Goal: Information Seeking & Learning: Learn about a topic

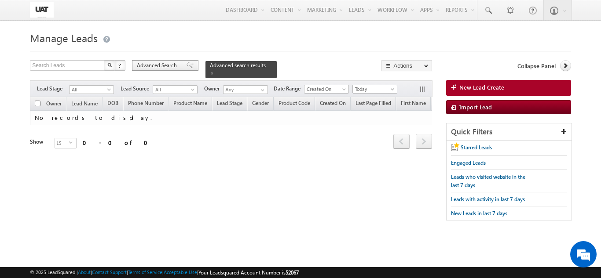
click at [160, 67] on span "Advanced Search" at bounding box center [158, 66] width 43 height 8
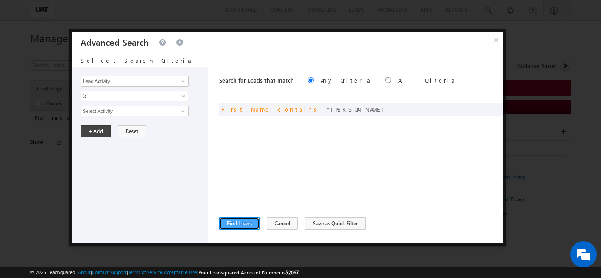
click at [249, 229] on button "Find Leads" at bounding box center [239, 224] width 40 height 12
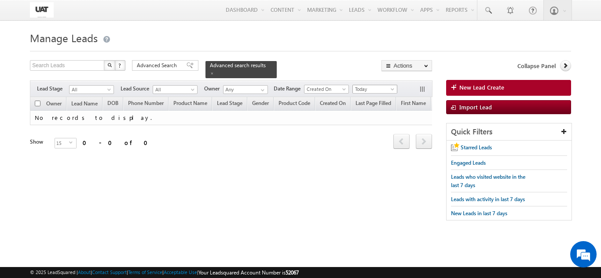
click at [368, 85] on span "Today" at bounding box center [374, 89] width 42 height 8
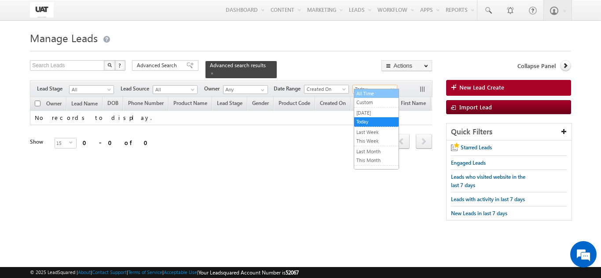
click at [368, 98] on link "All Time" at bounding box center [376, 94] width 44 height 8
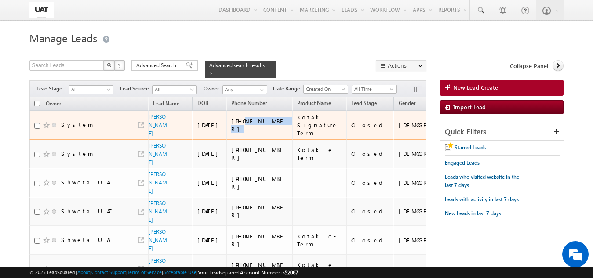
drag, startPoint x: 273, startPoint y: 130, endPoint x: 241, endPoint y: 135, distance: 32.9
click at [241, 135] on td "+91-8974777888" at bounding box center [259, 125] width 66 height 29
copy div "8974777888"
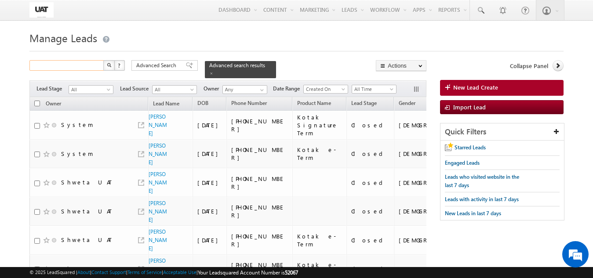
click at [69, 67] on input "text" at bounding box center [66, 65] width 75 height 11
paste input "8974777888"
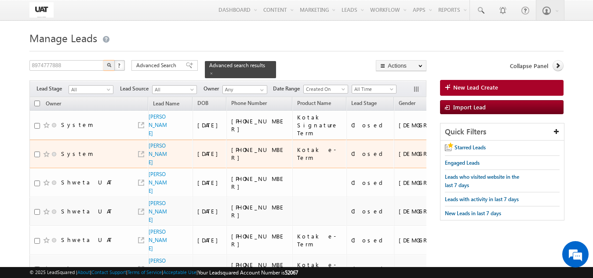
click at [306, 169] on td "Kotak e-Term" at bounding box center [319, 154] width 55 height 29
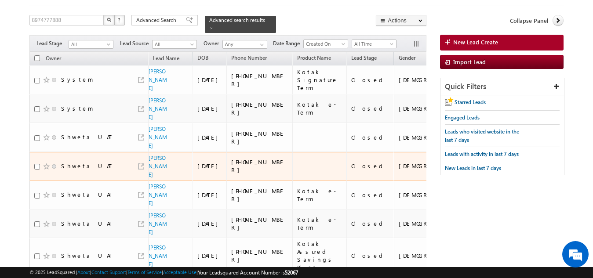
scroll to position [88, 0]
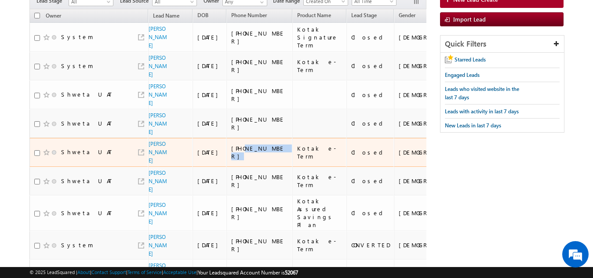
drag, startPoint x: 278, startPoint y: 160, endPoint x: 239, endPoint y: 158, distance: 38.8
click at [239, 158] on div "[PHONE_NUMBER]" at bounding box center [259, 153] width 57 height 16
copy div "9028759596"
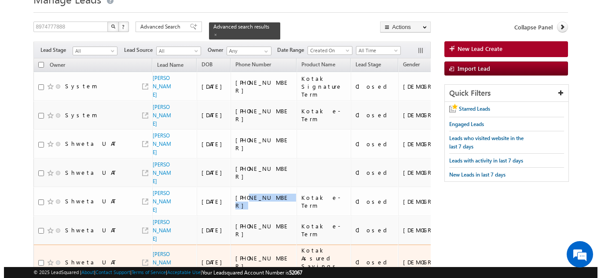
scroll to position [0, 0]
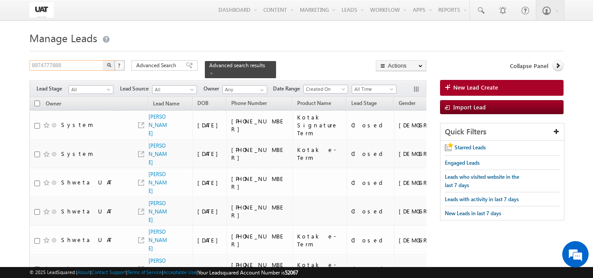
drag, startPoint x: 62, startPoint y: 67, endPoint x: 0, endPoint y: 72, distance: 61.7
paste input "9028759596"
type input "9028759596"
click at [110, 67] on img "button" at bounding box center [109, 65] width 4 height 4
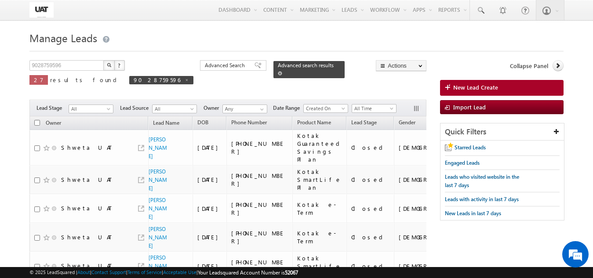
click at [278, 71] on span at bounding box center [280, 73] width 4 height 4
click at [107, 67] on img "button" at bounding box center [109, 65] width 4 height 4
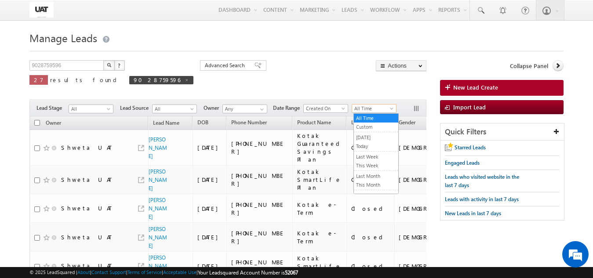
click at [385, 109] on span "All Time" at bounding box center [373, 109] width 42 height 8
click at [371, 148] on link "Today" at bounding box center [376, 146] width 44 height 8
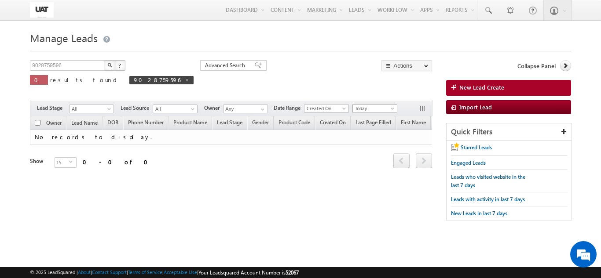
click at [371, 109] on span "Today" at bounding box center [374, 109] width 42 height 8
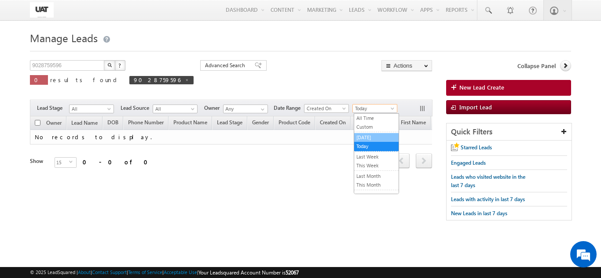
click at [366, 139] on link "[DATE]" at bounding box center [376, 138] width 44 height 8
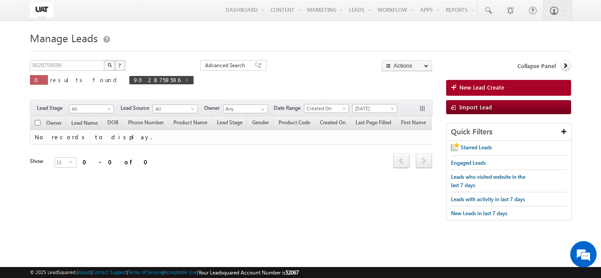
click at [375, 106] on span "[DATE]" at bounding box center [374, 108] width 45 height 9
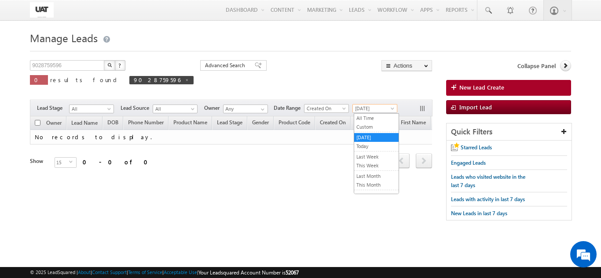
click at [373, 111] on span "[DATE]" at bounding box center [374, 109] width 42 height 8
click at [358, 149] on link "Today" at bounding box center [376, 146] width 44 height 8
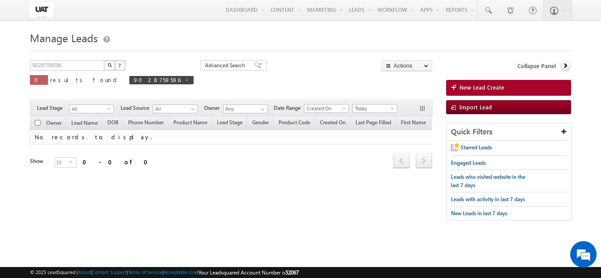
click at [109, 61] on button "button" at bounding box center [109, 65] width 11 height 11
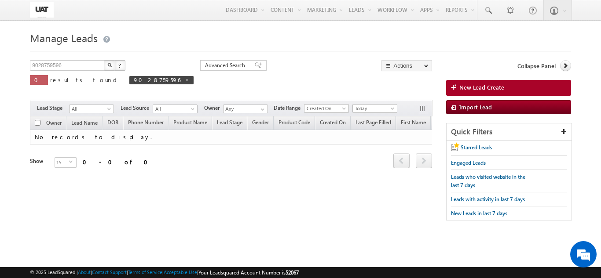
click at [107, 60] on form "Manage Leads New Lead Create 9028759596 X ? 0 results found 9028759596 Advanced…" at bounding box center [300, 129] width 540 height 201
click at [107, 61] on button "button" at bounding box center [109, 65] width 11 height 11
click at [72, 215] on div "9028759596 X ? 0 results found 9028759596 Advanced Search Advanced Search Advan…" at bounding box center [300, 144] width 540 height 169
click at [108, 64] on img "button" at bounding box center [109, 65] width 4 height 4
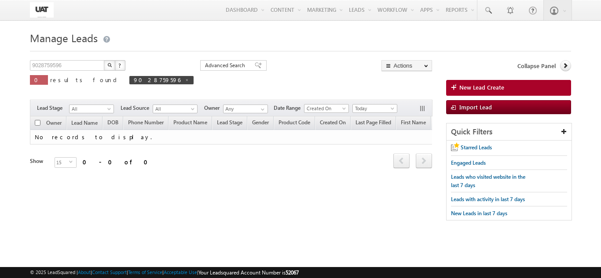
click at [108, 64] on img "button" at bounding box center [109, 65] width 4 height 4
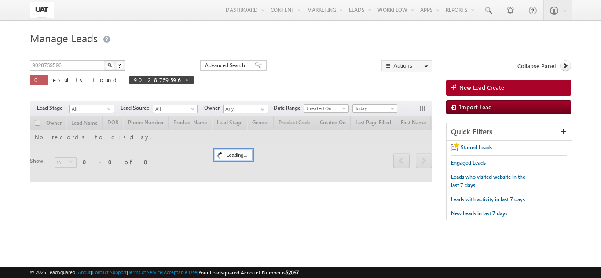
click at [108, 64] on img "button" at bounding box center [109, 65] width 4 height 4
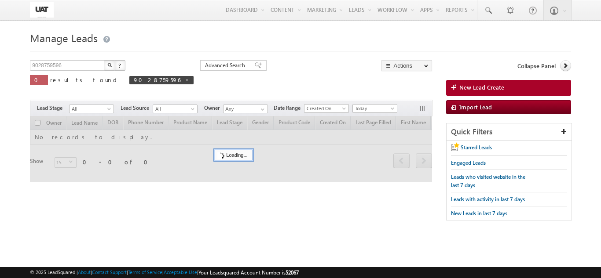
click at [108, 64] on img "button" at bounding box center [109, 65] width 4 height 4
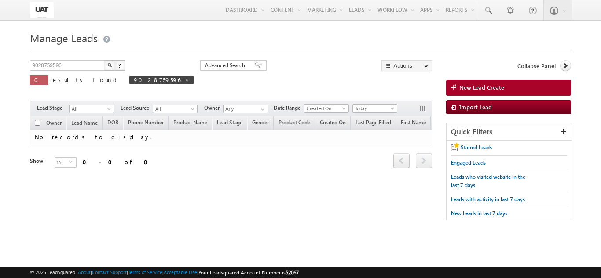
click at [108, 64] on img "button" at bounding box center [109, 65] width 4 height 4
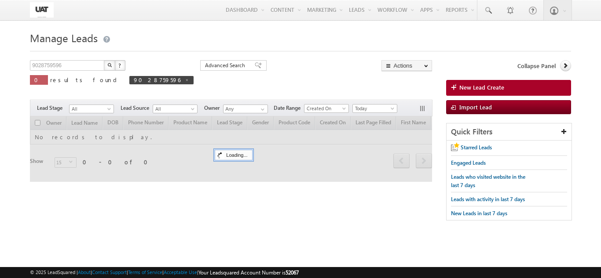
click at [108, 64] on img "button" at bounding box center [109, 65] width 4 height 4
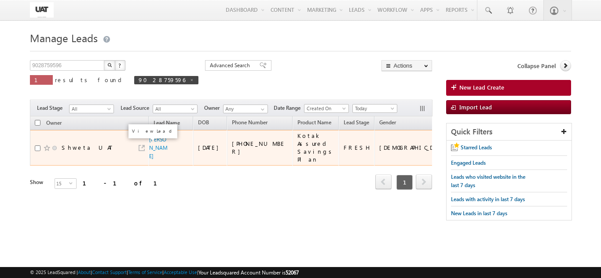
click at [142, 145] on link at bounding box center [142, 148] width 6 height 6
click at [169, 141] on div "[PERSON_NAME]" at bounding box center [171, 147] width 36 height 25
click at [153, 140] on span "[PERSON_NAME]" at bounding box center [158, 147] width 19 height 25
drag, startPoint x: 153, startPoint y: 140, endPoint x: 155, endPoint y: 145, distance: 4.9
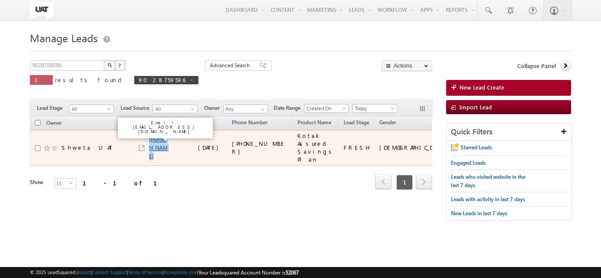
click at [155, 145] on span "[PERSON_NAME]" at bounding box center [158, 147] width 19 height 25
click at [155, 145] on link "[PERSON_NAME]" at bounding box center [158, 147] width 18 height 23
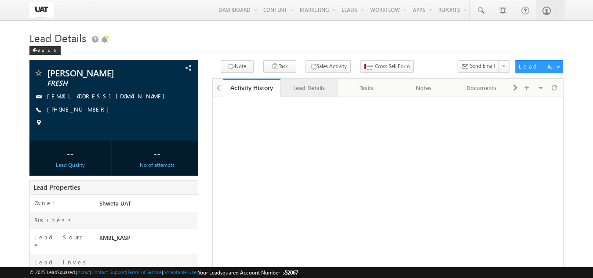
click at [304, 92] on div "Lead Details" at bounding box center [309, 88] width 43 height 11
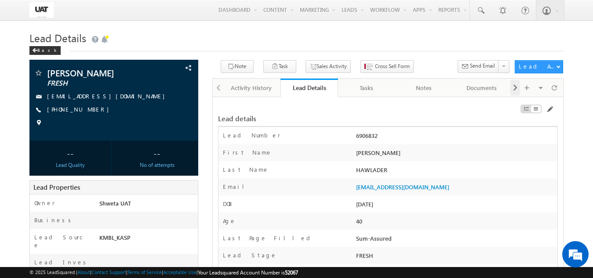
click at [519, 87] on div at bounding box center [515, 88] width 10 height 16
click at [516, 90] on span at bounding box center [515, 88] width 5 height 16
click at [516, 88] on span at bounding box center [515, 88] width 5 height 16
click at [516, 87] on span at bounding box center [515, 88] width 5 height 16
click at [515, 88] on span at bounding box center [515, 88] width 5 height 16
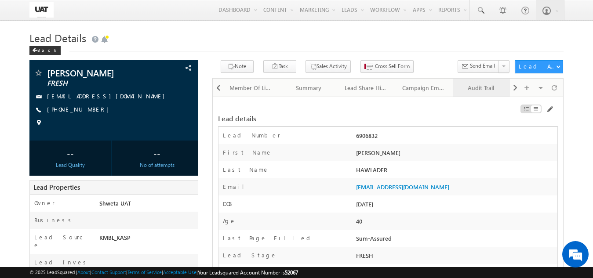
click at [485, 88] on div "Audit Trail" at bounding box center [481, 88] width 43 height 11
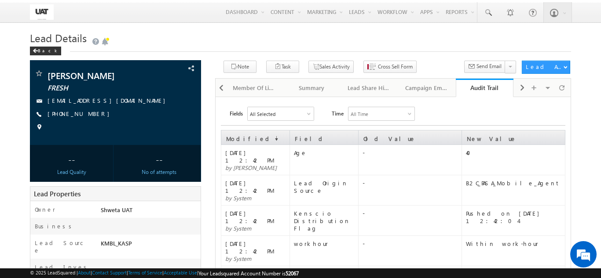
click at [164, 35] on h1 "Lead Details" at bounding box center [300, 38] width 540 height 15
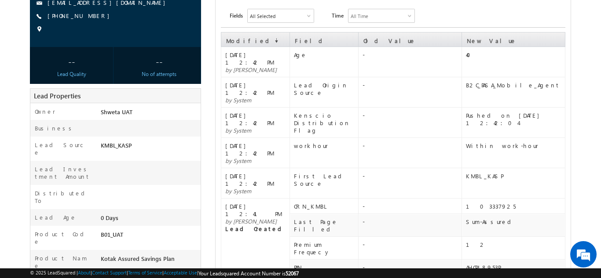
scroll to position [220, 0]
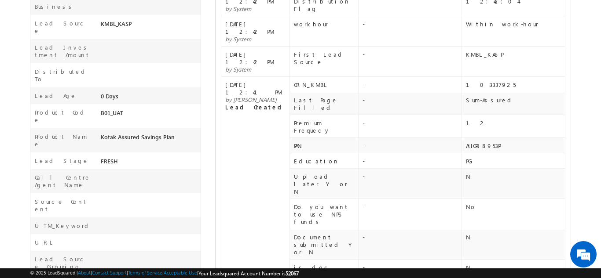
click at [269, 81] on span "28 Aug 2025 12:41 PM" at bounding box center [253, 88] width 57 height 15
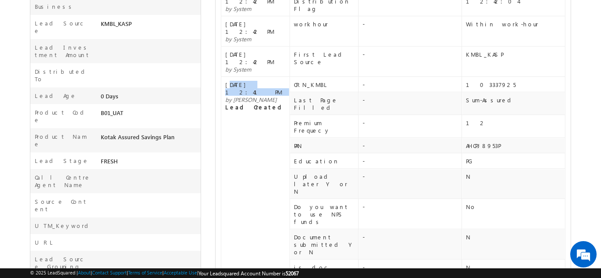
click at [269, 81] on span "28 Aug 2025 12:41 PM" at bounding box center [253, 88] width 57 height 15
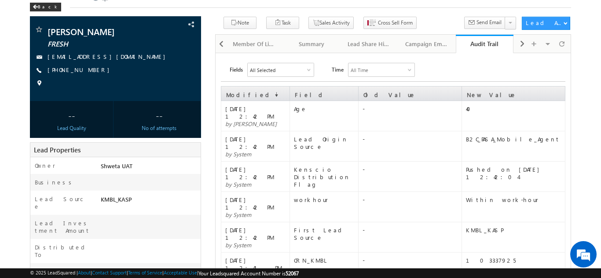
scroll to position [0, 0]
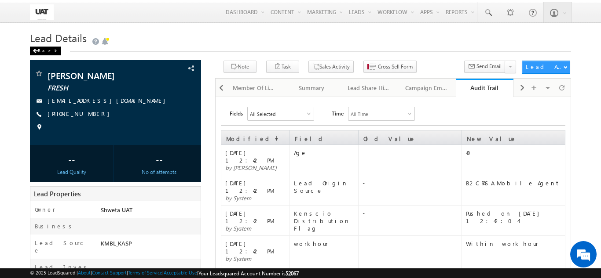
click at [39, 55] on div "Back" at bounding box center [45, 51] width 31 height 9
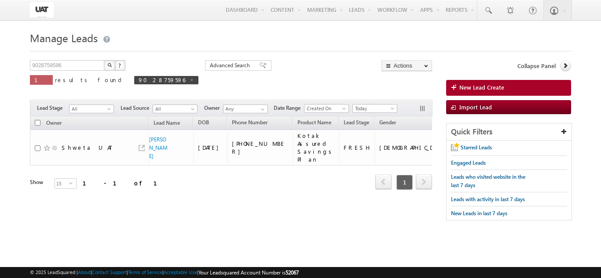
click at [15, 7] on div "Menu Shweta UAT [PERSON_NAME]uat @kota [DOMAIN_NAME]" at bounding box center [300, 10] width 601 height 21
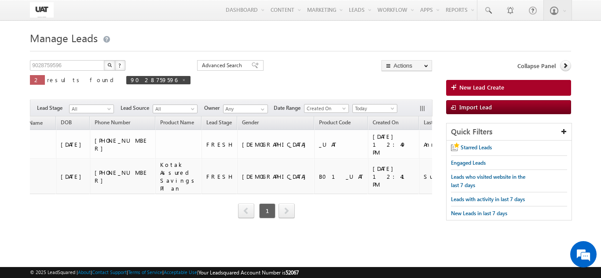
scroll to position [0, 108]
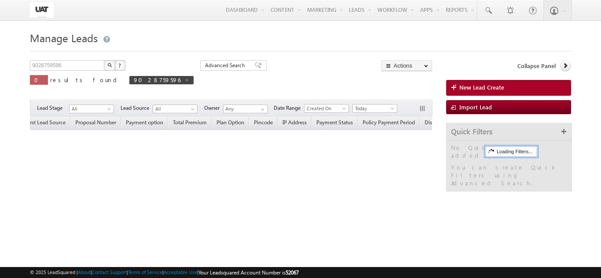
scroll to position [0, 636]
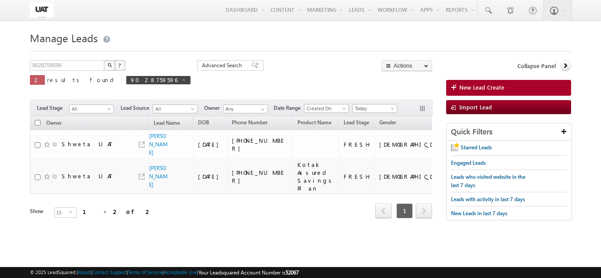
drag, startPoint x: 107, startPoint y: 223, endPoint x: 184, endPoint y: 229, distance: 77.2
click at [184, 229] on div "Owner Lead Name DOB Phone Number Product Name" at bounding box center [231, 175] width 402 height 116
drag, startPoint x: 83, startPoint y: 223, endPoint x: 400, endPoint y: 222, distance: 317.5
click at [400, 222] on div "Owner Lead Name DOB Phone Number Product Name" at bounding box center [231, 175] width 402 height 116
click at [147, 234] on div "Tags × Select at-least one lead to tag... × Close Owner Lead Name DOB" at bounding box center [231, 180] width 402 height 127
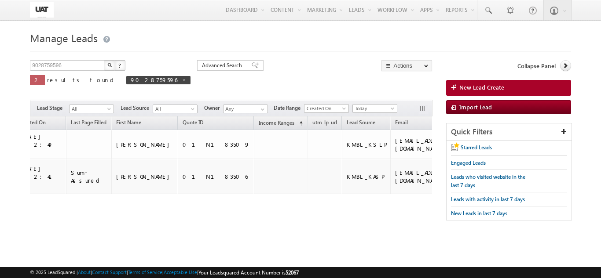
scroll to position [0, 481]
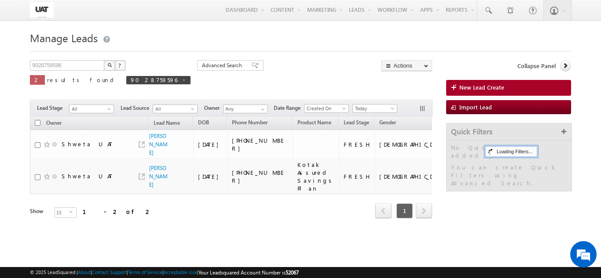
click at [73, 194] on div "Refresh first prev 1 next last 1 - 2 of 2" at bounding box center [231, 207] width 402 height 26
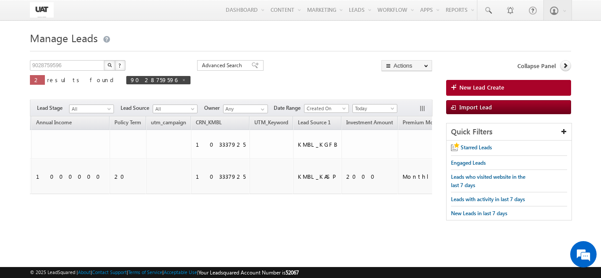
drag, startPoint x: 387, startPoint y: 233, endPoint x: 119, endPoint y: 230, distance: 268.2
click at [119, 230] on div "Tags × Select at-least one lead to tag... × Close Owner Lead Name DOB" at bounding box center [231, 180] width 402 height 127
drag, startPoint x: 385, startPoint y: 231, endPoint x: 76, endPoint y: 232, distance: 309.5
click at [70, 232] on div "Tags × Select at-least one lead to tag... × Close Owner Lead Name DOB" at bounding box center [231, 180] width 402 height 127
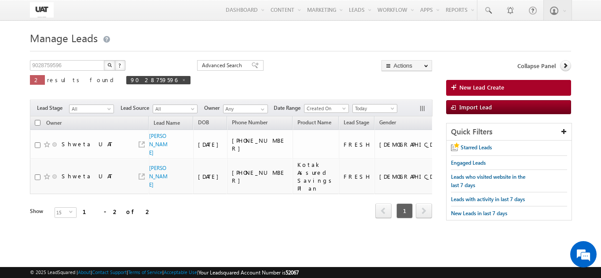
scroll to position [0, 48]
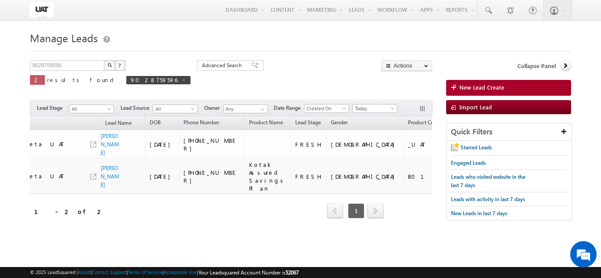
click at [105, 224] on div "Owner Lead Name DOB Phone Number Product Name" at bounding box center [231, 175] width 402 height 116
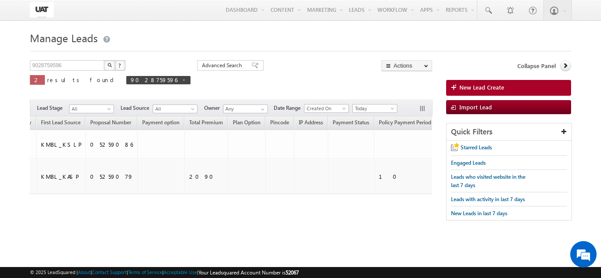
scroll to position [0, 1312]
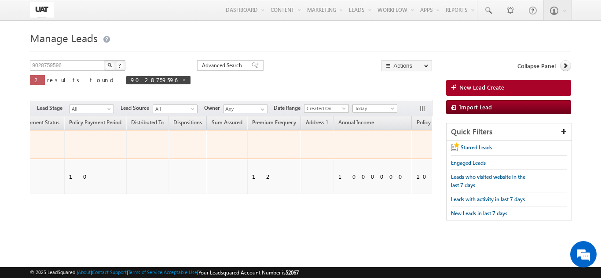
drag, startPoint x: 379, startPoint y: 147, endPoint x: 410, endPoint y: 146, distance: 31.7
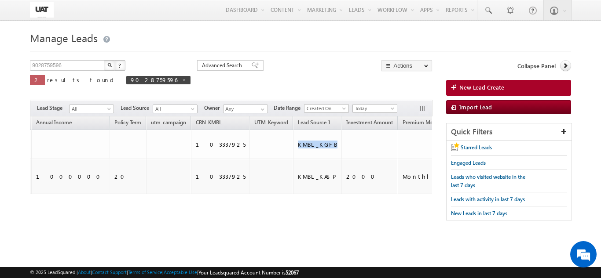
scroll to position [0, 0]
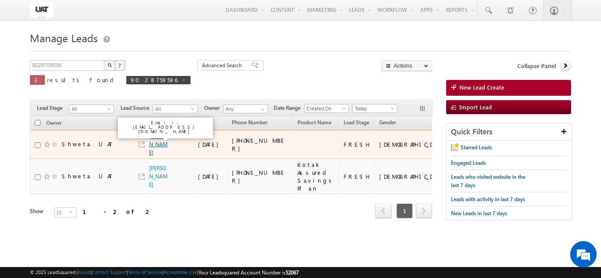
click at [150, 145] on link "[PERSON_NAME]" at bounding box center [158, 144] width 18 height 23
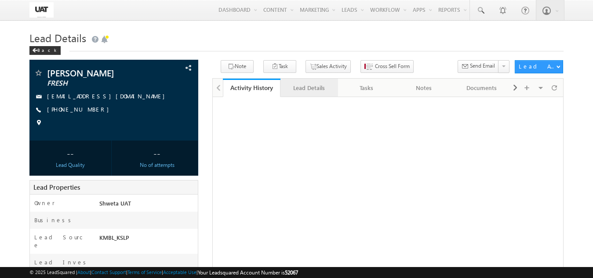
click at [292, 82] on link "Lead Details" at bounding box center [310, 88] width 58 height 18
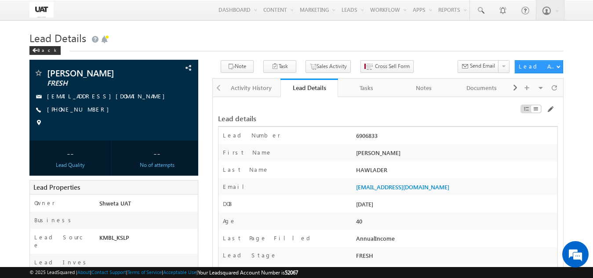
click at [366, 87] on div "Tasks" at bounding box center [366, 88] width 43 height 11
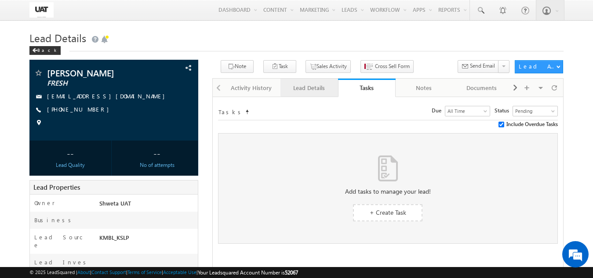
click at [290, 84] on div "Lead Details" at bounding box center [309, 88] width 43 height 11
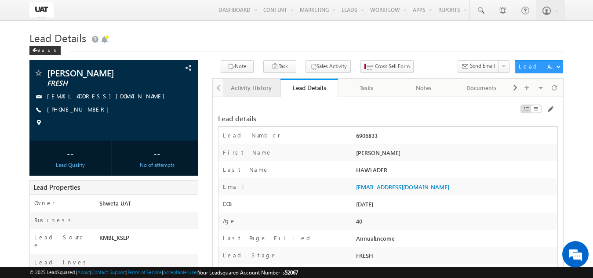
click at [258, 84] on div "Activity History" at bounding box center [251, 88] width 43 height 11
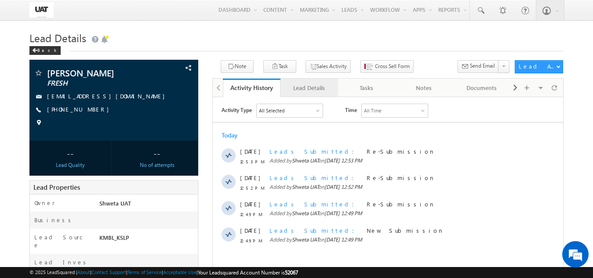
click at [286, 86] on link "Lead Details" at bounding box center [310, 88] width 58 height 18
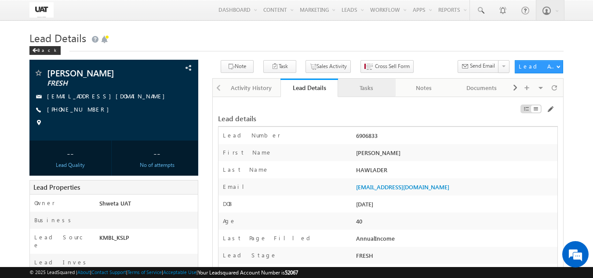
click at [361, 87] on div "Tasks" at bounding box center [366, 88] width 43 height 11
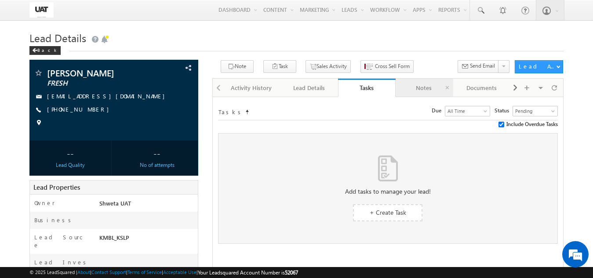
click at [418, 87] on div "Notes" at bounding box center [424, 88] width 43 height 11
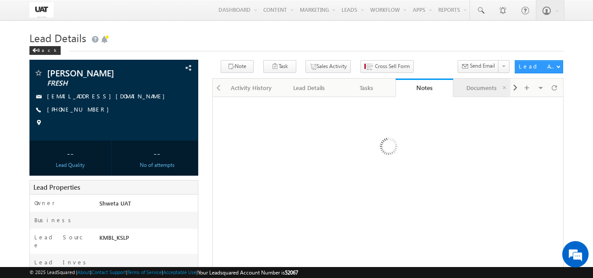
click at [468, 82] on link "Documents" at bounding box center [482, 88] width 58 height 18
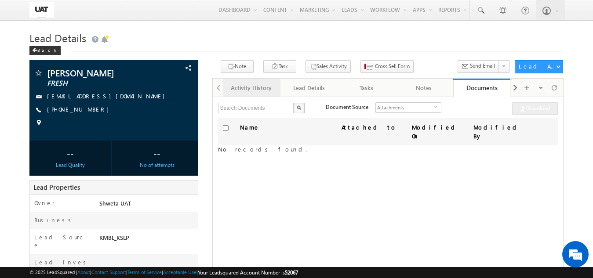
click at [252, 90] on div "Activity History" at bounding box center [251, 88] width 43 height 11
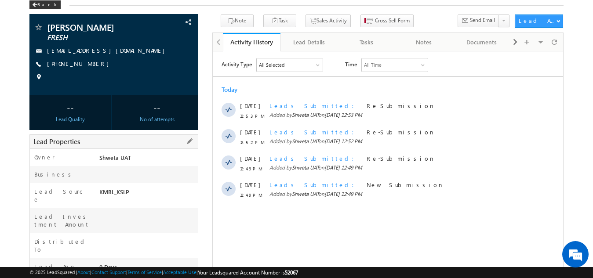
scroll to position [44, 0]
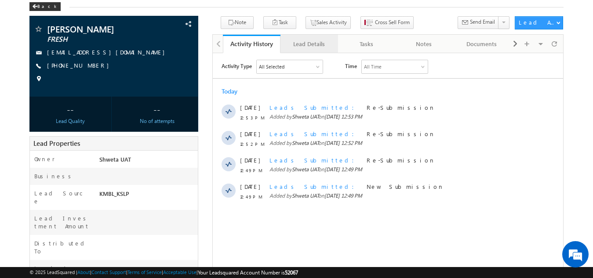
click at [299, 40] on div "Lead Details" at bounding box center [309, 44] width 43 height 11
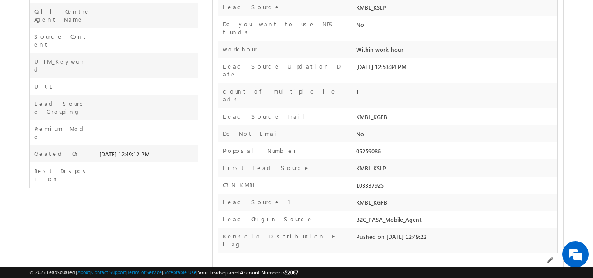
scroll to position [396, 0]
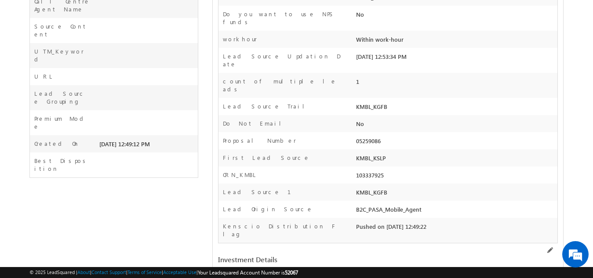
drag, startPoint x: 241, startPoint y: 168, endPoint x: 383, endPoint y: 172, distance: 142.1
click at [383, 184] on div "Lead Source 1 KMBL_KGFB" at bounding box center [388, 192] width 339 height 17
click at [383, 188] on div "KMBL_KGFB" at bounding box center [456, 194] width 204 height 12
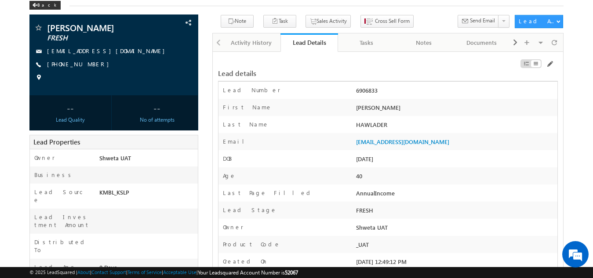
scroll to position [44, 0]
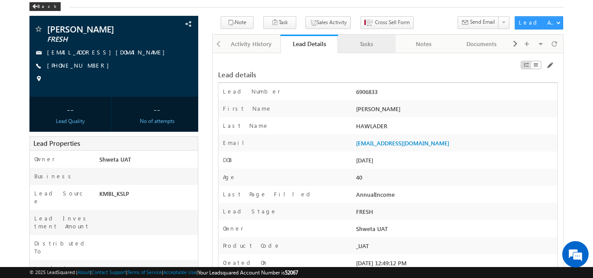
click at [360, 47] on div "Tasks" at bounding box center [366, 44] width 43 height 11
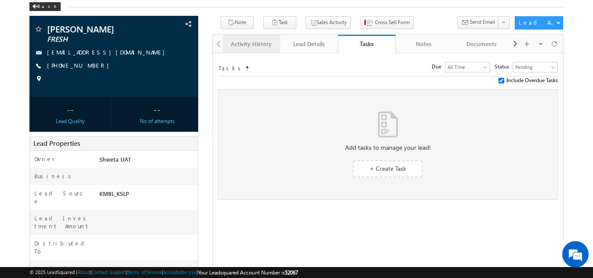
click at [242, 41] on div "Activity History" at bounding box center [251, 44] width 43 height 11
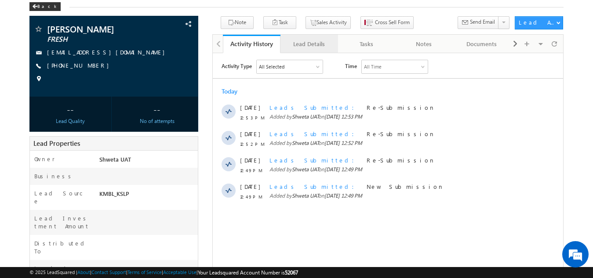
click at [299, 41] on div "Lead Details" at bounding box center [309, 44] width 43 height 11
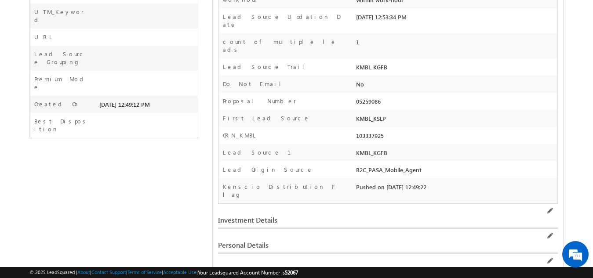
scroll to position [440, 0]
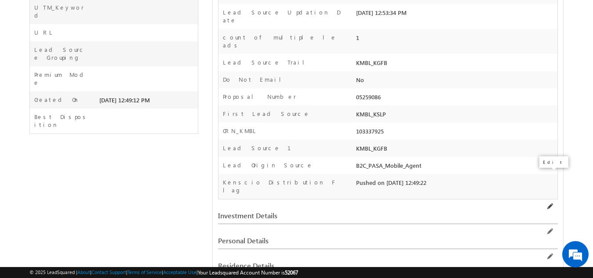
click at [550, 203] on span at bounding box center [549, 206] width 7 height 7
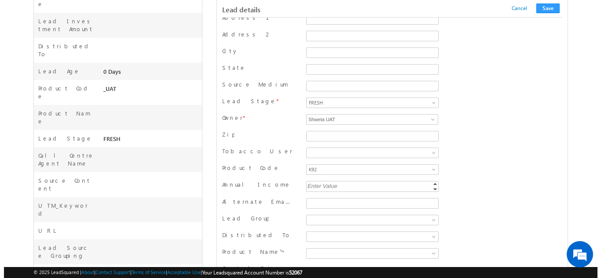
scroll to position [0, 0]
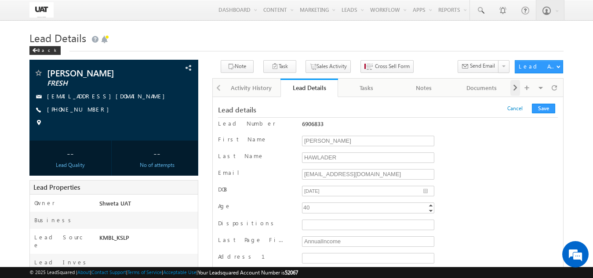
click at [514, 90] on span at bounding box center [515, 88] width 5 height 16
click at [512, 87] on div at bounding box center [515, 88] width 10 height 16
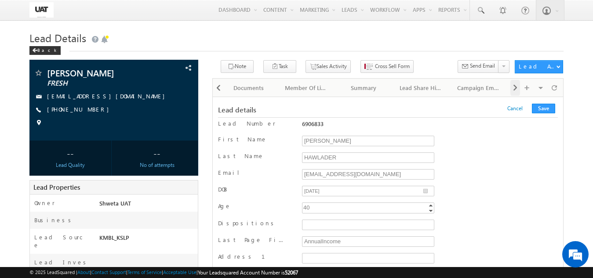
click at [512, 87] on div at bounding box center [515, 88] width 10 height 16
click at [404, 86] on div "Audit Trail" at bounding box center [423, 88] width 43 height 11
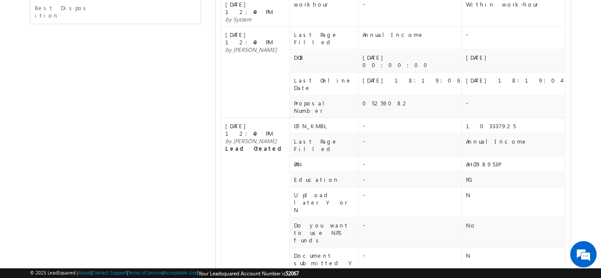
scroll to position [533, 0]
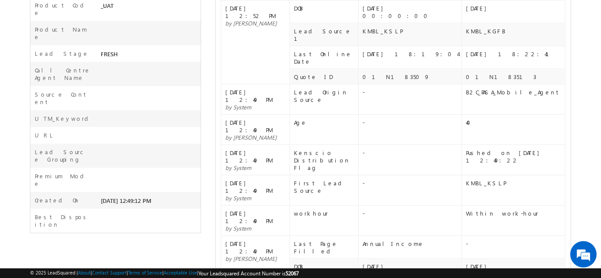
scroll to position [313, 0]
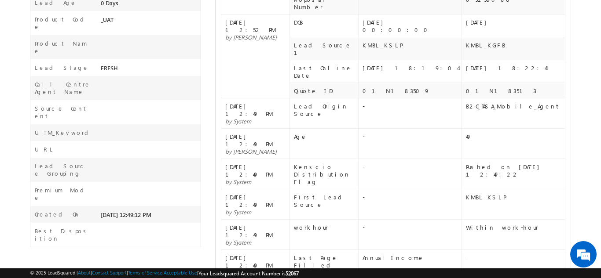
click at [304, 220] on td "workhour" at bounding box center [324, 235] width 69 height 30
click at [303, 190] on td "First Lead Source" at bounding box center [324, 205] width 69 height 30
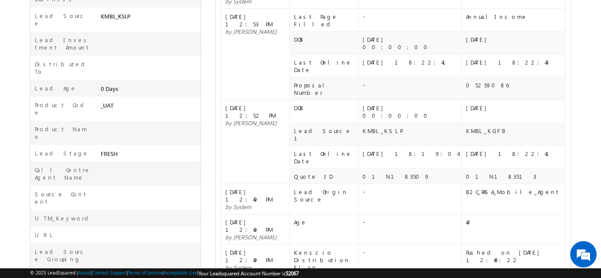
scroll to position [225, 0]
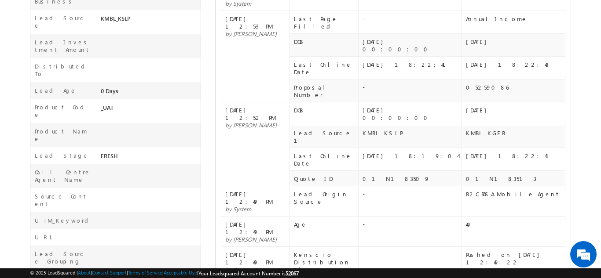
click at [382, 129] on div "KMBL_KSLP" at bounding box center [411, 132] width 98 height 7
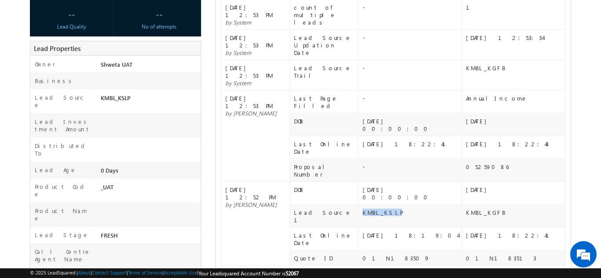
scroll to position [137, 0]
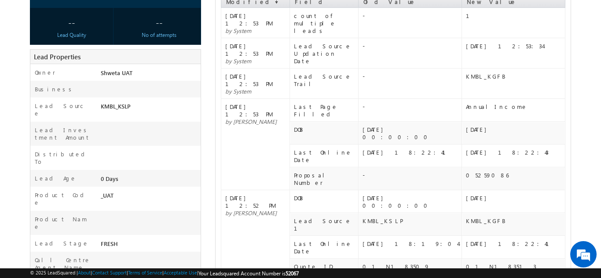
click at [486, 217] on div "KMBL_KGFB" at bounding box center [515, 220] width 98 height 7
click at [485, 217] on div "KMBL_KGFB" at bounding box center [515, 220] width 98 height 7
click at [382, 263] on div "01N183509" at bounding box center [411, 266] width 98 height 7
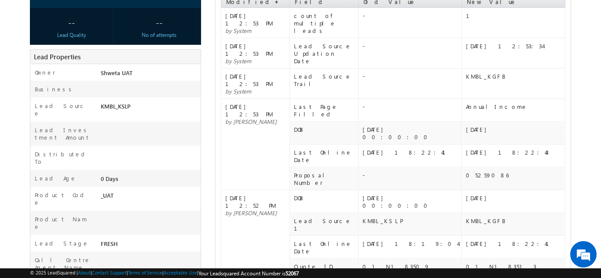
click at [478, 263] on div "01N183513" at bounding box center [515, 266] width 98 height 7
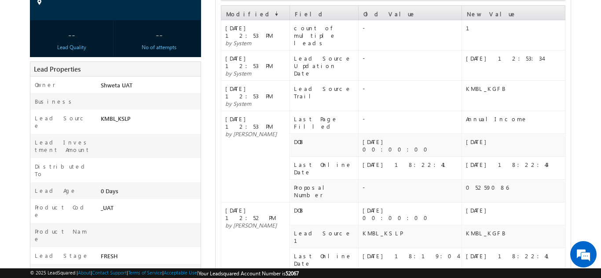
click at [492, 230] on div "KMBL_KGFB" at bounding box center [515, 233] width 98 height 7
click at [485, 230] on div "KMBL_KGFB" at bounding box center [515, 233] width 98 height 7
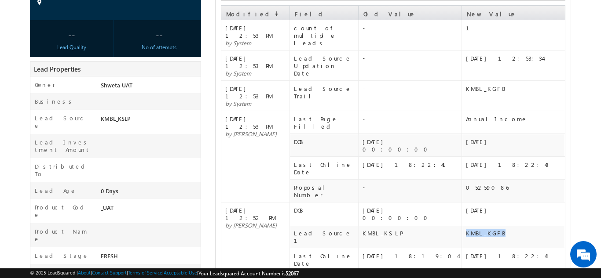
click at [485, 230] on div "KMBL_KGFB" at bounding box center [515, 233] width 98 height 7
click at [383, 275] on div "01N183509" at bounding box center [411, 278] width 98 height 7
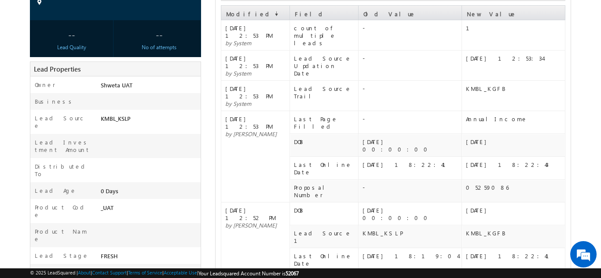
click at [383, 275] on div "01N183509" at bounding box center [411, 278] width 98 height 7
click at [473, 275] on div "01N183513" at bounding box center [515, 278] width 98 height 7
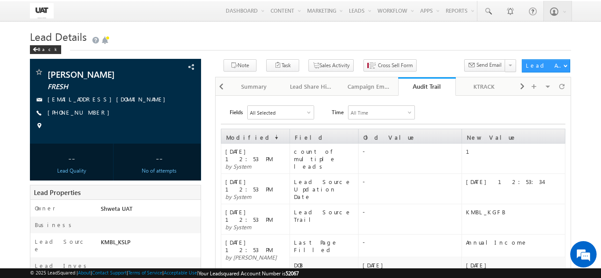
scroll to position [0, 0]
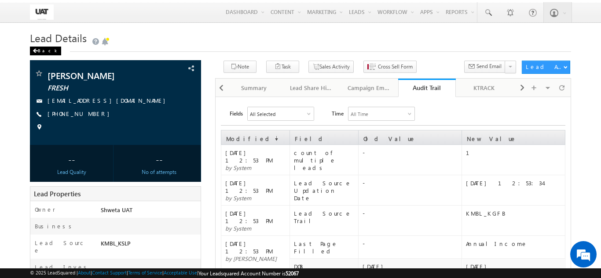
click at [43, 54] on div "Back" at bounding box center [45, 51] width 31 height 9
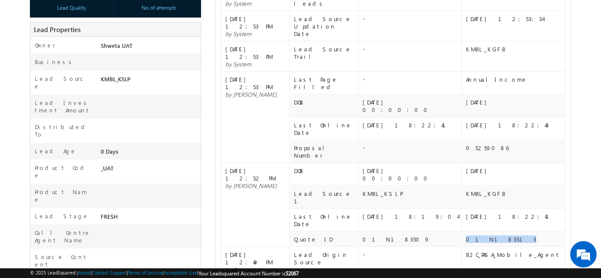
scroll to position [176, 0]
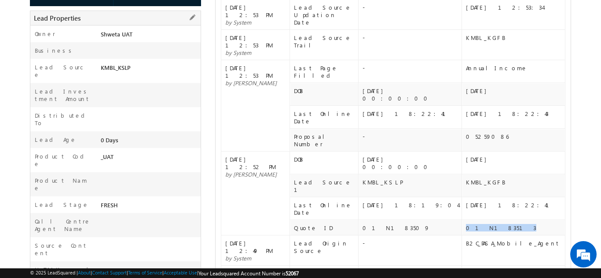
drag, startPoint x: 102, startPoint y: 144, endPoint x: 116, endPoint y: 145, distance: 14.5
click at [116, 153] on div "_UAT" at bounding box center [149, 159] width 102 height 12
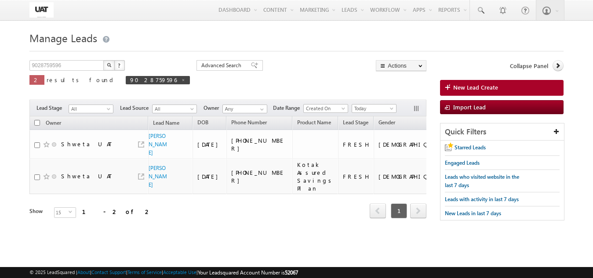
scroll to position [0, 1619]
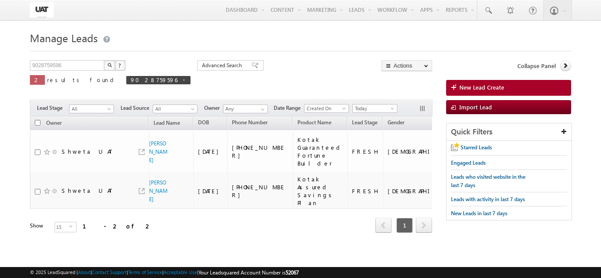
scroll to position [0, 193]
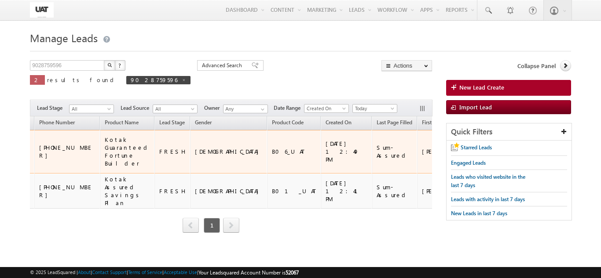
click at [272, 151] on div "B06_UAT" at bounding box center [294, 152] width 45 height 8
click at [567, 148] on div "KMBL_KSLP" at bounding box center [587, 152] width 40 height 8
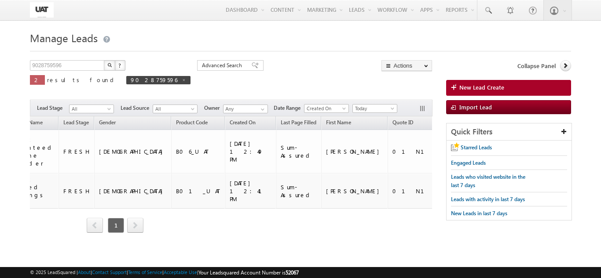
scroll to position [0, 293]
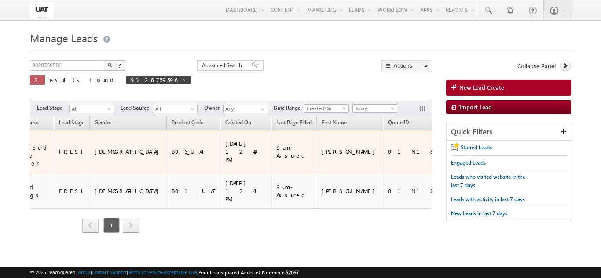
click at [467, 149] on div "KMBL_KSLP" at bounding box center [487, 152] width 40 height 8
click at [467, 150] on div "KMBL_KSLP" at bounding box center [487, 152] width 40 height 8
drag, startPoint x: 337, startPoint y: 150, endPoint x: 308, endPoint y: 150, distance: 29.0
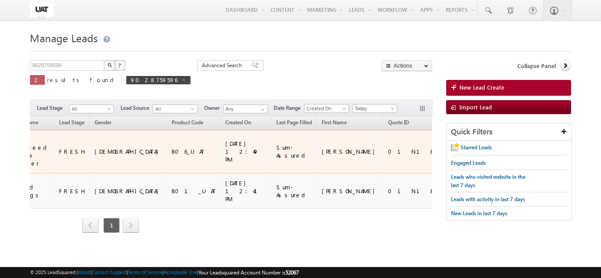
click at [467, 150] on div "KMBL_KSLP" at bounding box center [487, 152] width 40 height 8
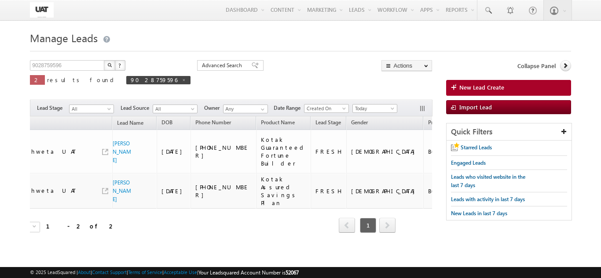
scroll to position [0, 0]
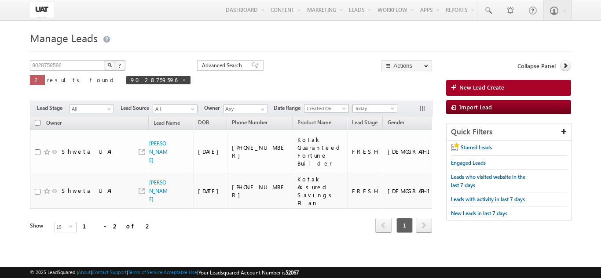
click at [36, 122] on input "checkbox" at bounding box center [38, 123] width 6 height 6
checkbox input "true"
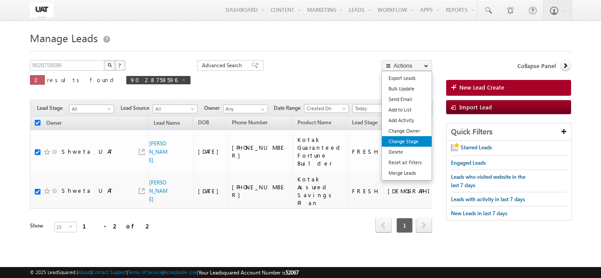
click at [405, 145] on link "Change Stage" at bounding box center [407, 141] width 50 height 11
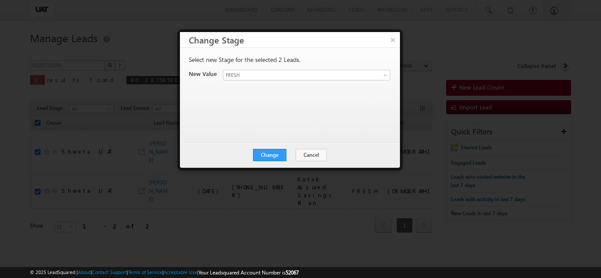
click at [287, 81] on div "Lead Stage * FRESH OPEN WIP RENEWAL Fresh-Cross sell CONVERTED Closed NO DISTRI…" at bounding box center [306, 76] width 166 height 12
click at [252, 74] on span "FRESH" at bounding box center [296, 75] width 146 height 8
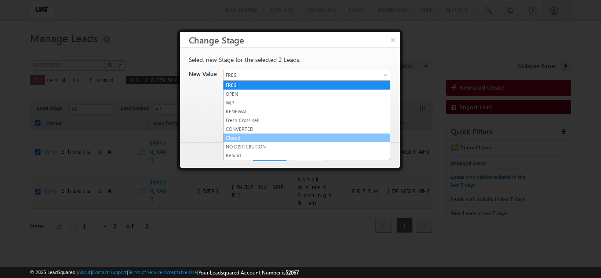
click at [241, 141] on link "Closed" at bounding box center [306, 138] width 166 height 8
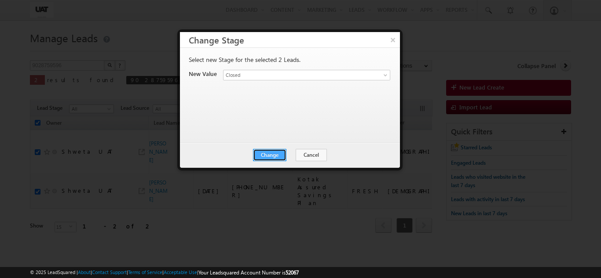
click at [271, 158] on button "Change" at bounding box center [269, 155] width 33 height 12
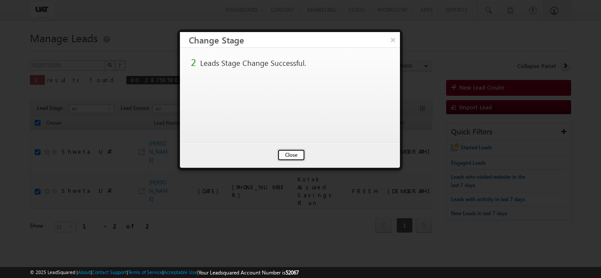
click at [299, 156] on button "Close" at bounding box center [291, 155] width 28 height 12
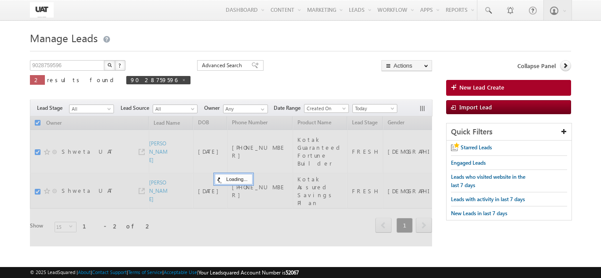
checkbox input "false"
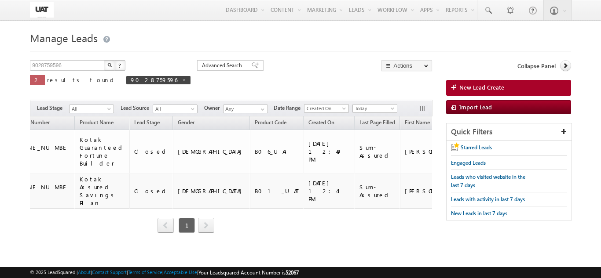
scroll to position [0, 227]
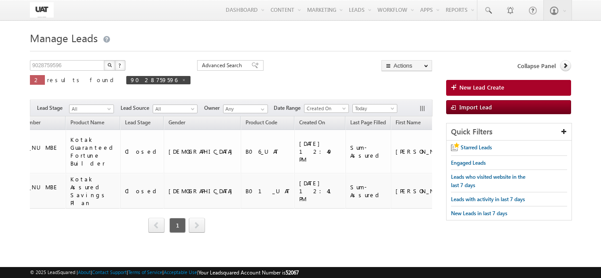
drag, startPoint x: 91, startPoint y: 228, endPoint x: 110, endPoint y: 230, distance: 19.9
click at [110, 230] on div "Owner Lead Name DOB Phone Number Product Name" at bounding box center [231, 182] width 402 height 130
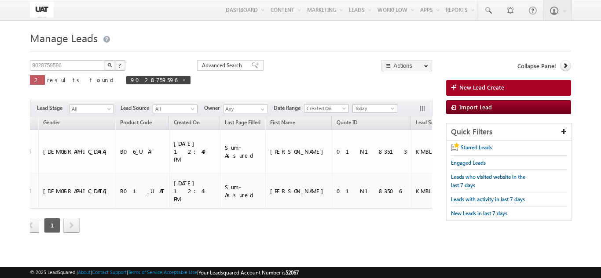
scroll to position [0, 359]
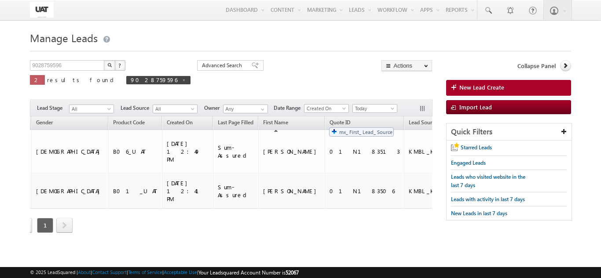
drag, startPoint x: 384, startPoint y: 120, endPoint x: 320, endPoint y: 120, distance: 64.6
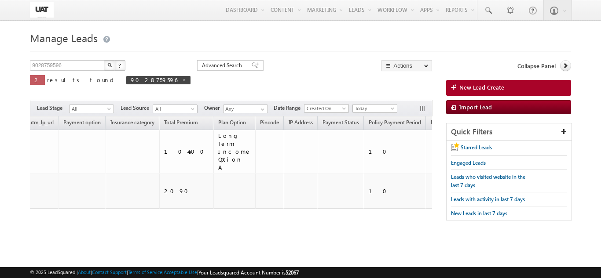
scroll to position [0, 1614]
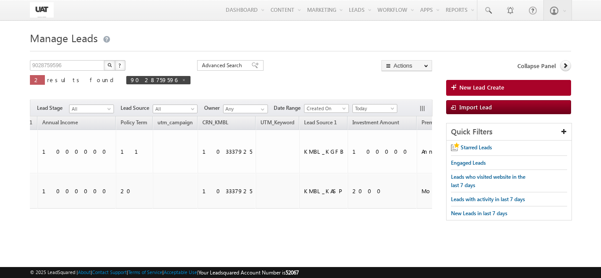
click at [421, 108] on div "Freeze actions column visible while scrolling through the rest of the grid" at bounding box center [393, 124] width 79 height 32
click at [424, 109] on button "button" at bounding box center [423, 109] width 9 height 9
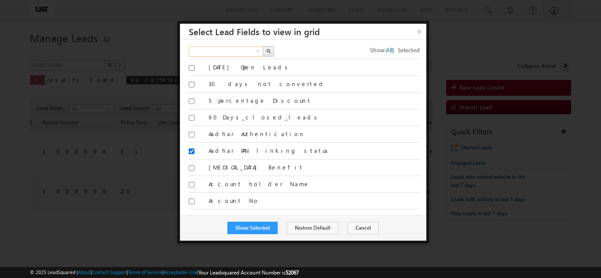
click at [231, 50] on input "text" at bounding box center [226, 51] width 75 height 11
type input "lead source"
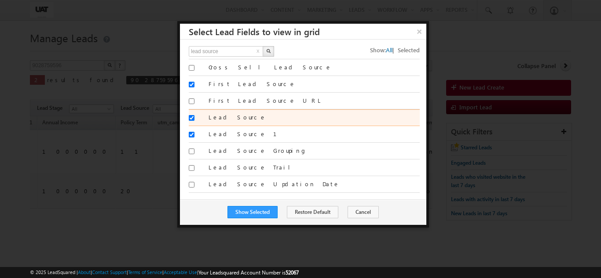
click at [225, 117] on label "Lead Source" at bounding box center [313, 117] width 211 height 8
click at [194, 117] on input "Lead Source" at bounding box center [192, 118] width 6 height 6
click at [230, 120] on label "Lead Source" at bounding box center [313, 117] width 211 height 8
click at [194, 120] on input "Lead Source" at bounding box center [192, 118] width 6 height 6
checkbox input "true"
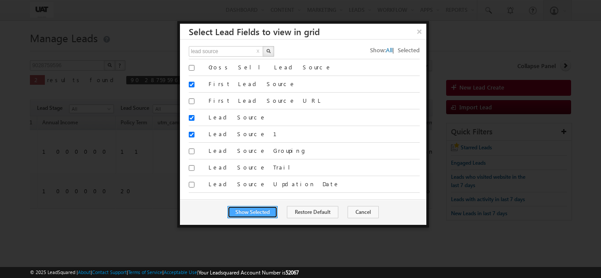
click at [249, 218] on button "Show Selected" at bounding box center [252, 212] width 50 height 12
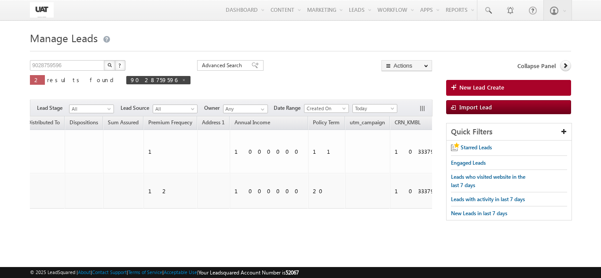
scroll to position [0, 1417]
drag, startPoint x: 291, startPoint y: 124, endPoint x: 42, endPoint y: 124, distance: 248.4
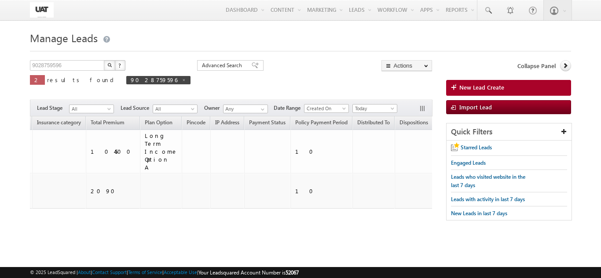
scroll to position [0, 1071]
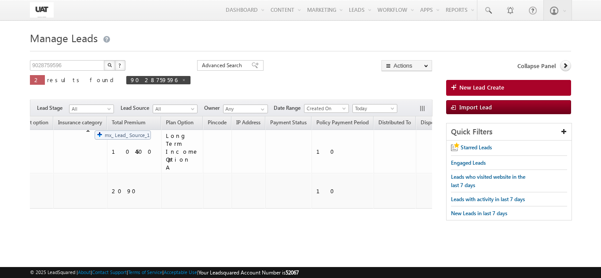
drag, startPoint x: 395, startPoint y: 125, endPoint x: 89, endPoint y: 126, distance: 305.6
drag, startPoint x: 264, startPoint y: 231, endPoint x: 226, endPoint y: 236, distance: 38.1
click at [226, 236] on div "Owner Lead Name DOB Phone Number Product Name" at bounding box center [231, 182] width 402 height 130
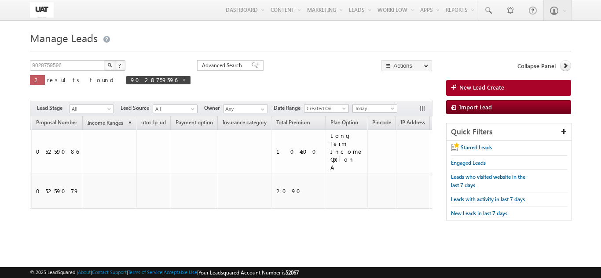
scroll to position [0, 785]
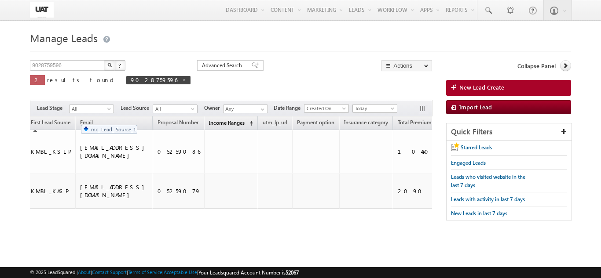
drag, startPoint x: 399, startPoint y: 123, endPoint x: 67, endPoint y: 120, distance: 332.4
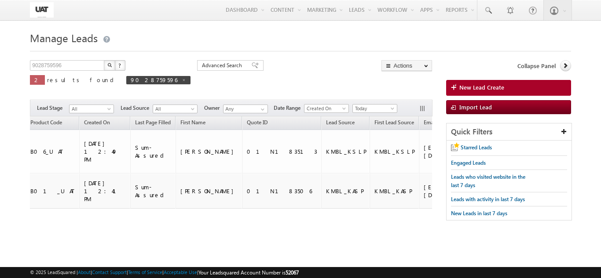
scroll to position [0, 440]
drag, startPoint x: 406, startPoint y: 120, endPoint x: 273, endPoint y: 120, distance: 132.8
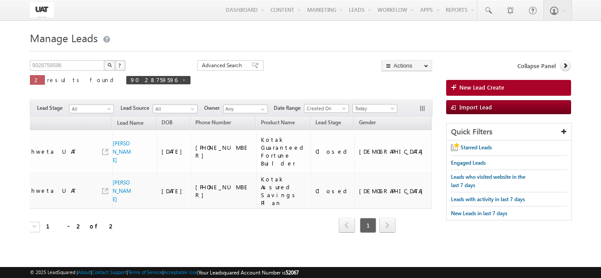
scroll to position [0, 0]
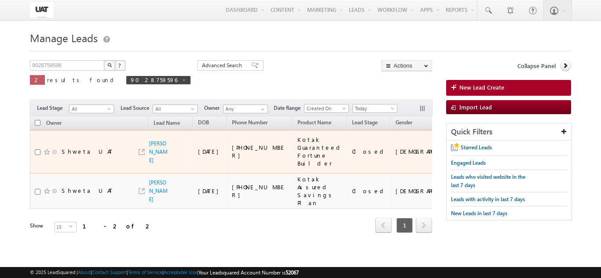
click at [33, 149] on td "Shweta UAT" at bounding box center [89, 152] width 119 height 44
click at [39, 149] on input "checkbox" at bounding box center [38, 152] width 6 height 6
checkbox input "true"
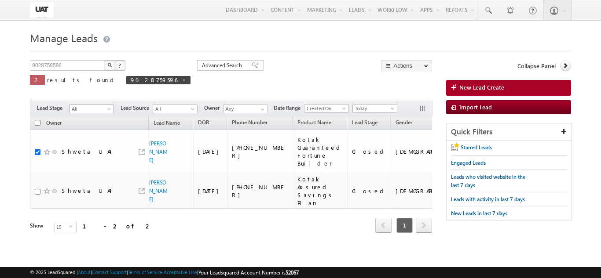
click at [93, 112] on span "All" at bounding box center [90, 109] width 42 height 8
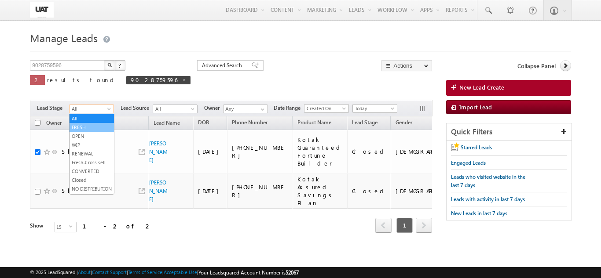
click at [92, 128] on link "FRESH" at bounding box center [91, 128] width 44 height 8
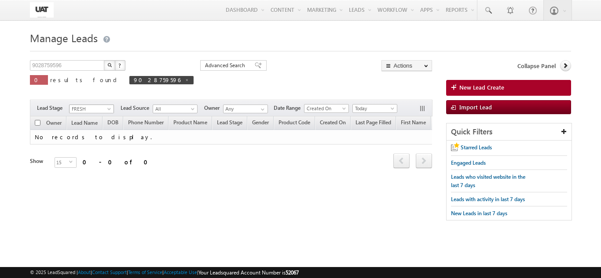
click at [103, 108] on span "FRESH" at bounding box center [90, 109] width 42 height 8
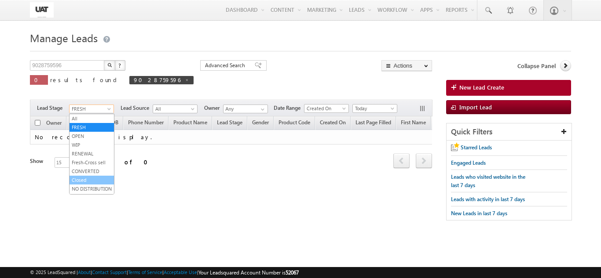
click at [86, 184] on link "Closed" at bounding box center [91, 180] width 44 height 8
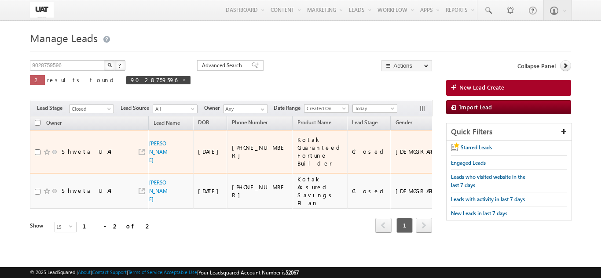
click at [32, 148] on td "Shweta UAT" at bounding box center [89, 152] width 119 height 44
click at [38, 149] on input "checkbox" at bounding box center [38, 152] width 6 height 6
checkbox input "true"
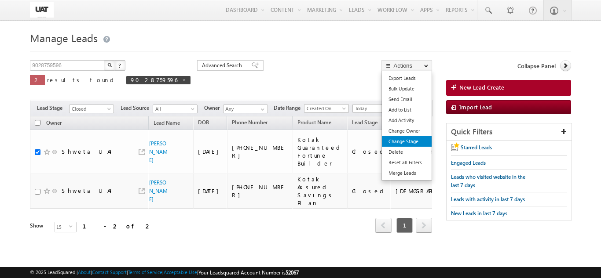
click at [410, 137] on link "Change Stage" at bounding box center [407, 141] width 50 height 11
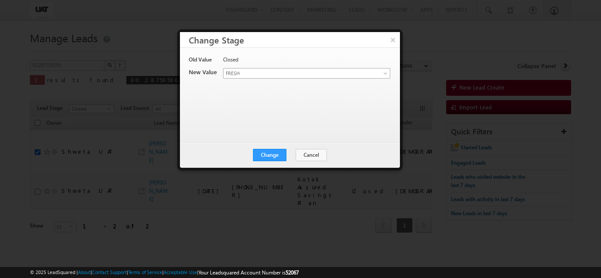
click at [295, 75] on span "FRESH" at bounding box center [296, 73] width 146 height 8
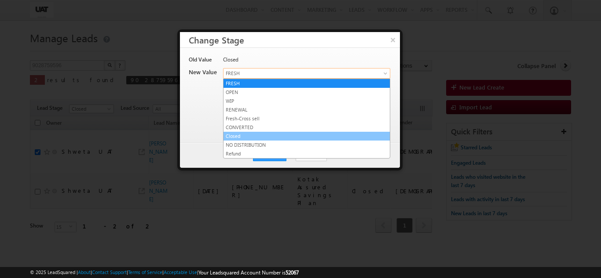
click at [228, 139] on link "Closed" at bounding box center [306, 136] width 166 height 8
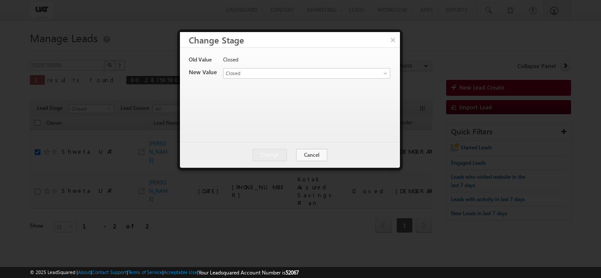
click at [303, 82] on div "Old Value Closed New Value Lead Stage * FRESH OPEN WIP RENEWAL Fresh-Cross sell…" at bounding box center [289, 91] width 200 height 70
click at [304, 74] on span "Closed" at bounding box center [296, 73] width 146 height 8
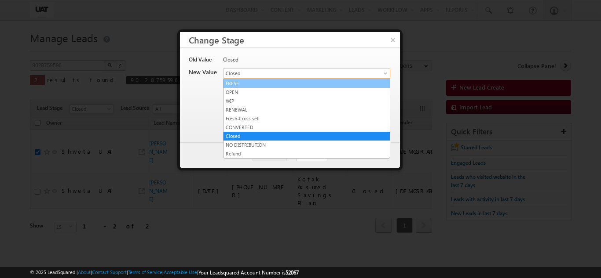
click at [265, 81] on link "FRESH" at bounding box center [306, 84] width 166 height 8
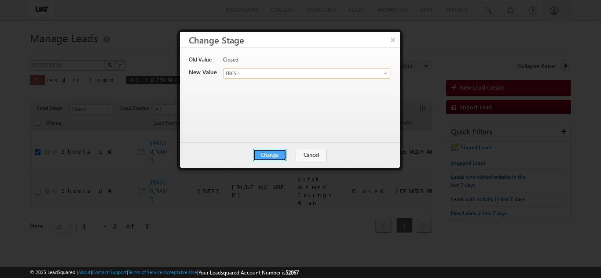
click at [270, 160] on button "Change" at bounding box center [269, 155] width 33 height 12
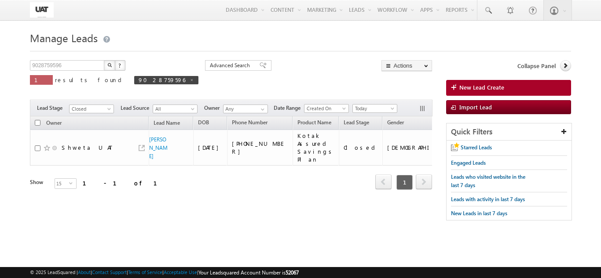
drag, startPoint x: 115, startPoint y: 112, endPoint x: 111, endPoint y: 114, distance: 4.9
click at [115, 112] on div "Filters Lead Stage All FRESH OPEN WIP RENEWAL Fresh-Cross sell CONVERTED Closed…" at bounding box center [231, 108] width 402 height 17
click at [103, 116] on div "Filters Lead Stage All FRESH OPEN WIP RENEWAL Fresh-Cross sell CONVERTED Closed…" at bounding box center [231, 108] width 402 height 17
click at [100, 107] on span "Closed" at bounding box center [90, 109] width 42 height 8
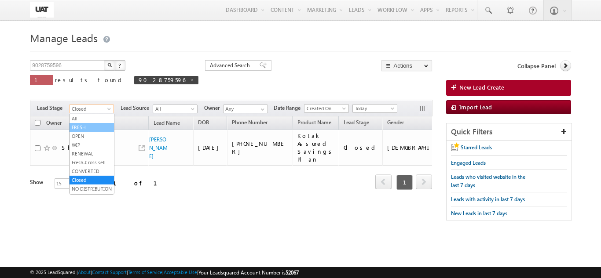
click at [77, 130] on link "FRESH" at bounding box center [91, 128] width 44 height 8
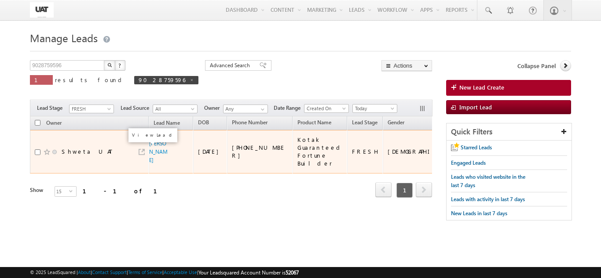
click at [142, 149] on link at bounding box center [142, 152] width 6 height 6
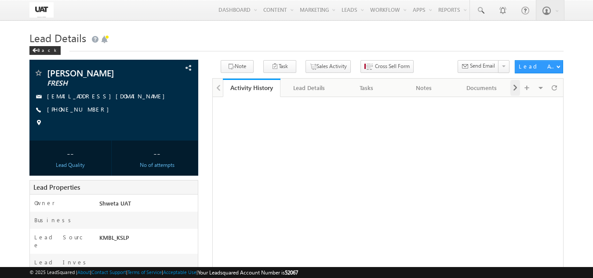
click at [511, 91] on div at bounding box center [515, 88] width 10 height 16
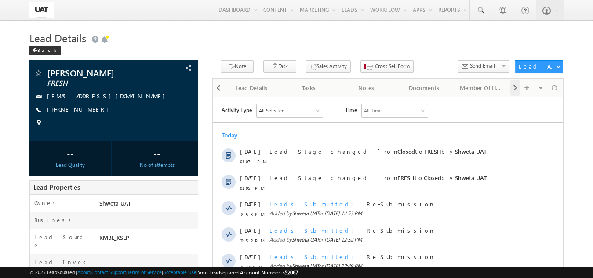
click at [516, 87] on span at bounding box center [515, 88] width 5 height 16
click at [516, 88] on span at bounding box center [515, 88] width 5 height 16
click at [513, 90] on span at bounding box center [515, 88] width 5 height 16
click at [447, 84] on link "Campaign Emails" at bounding box center [424, 88] width 58 height 18
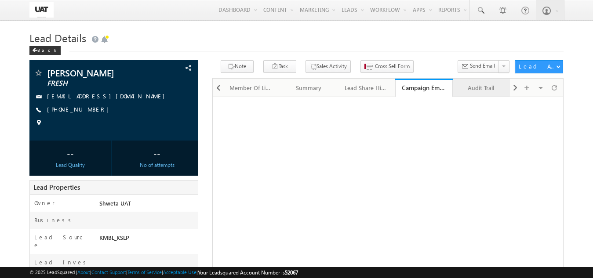
click at [485, 85] on div "Audit Trail" at bounding box center [481, 88] width 43 height 11
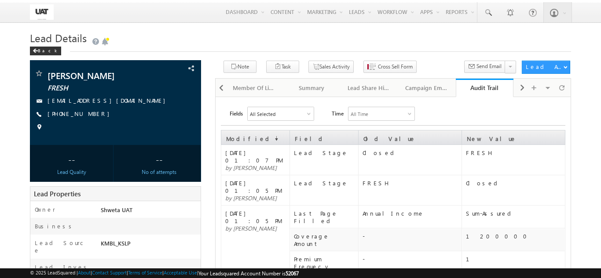
click at [310, 109] on div "All Selected" at bounding box center [281, 113] width 66 height 13
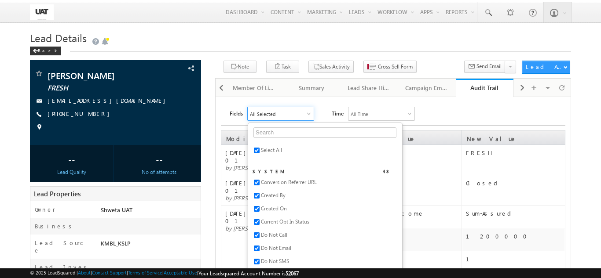
click at [277, 150] on span "Select All" at bounding box center [271, 150] width 21 height 7
checkbox input "false"
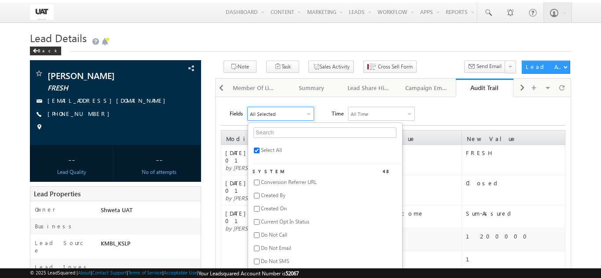
checkbox input "false"
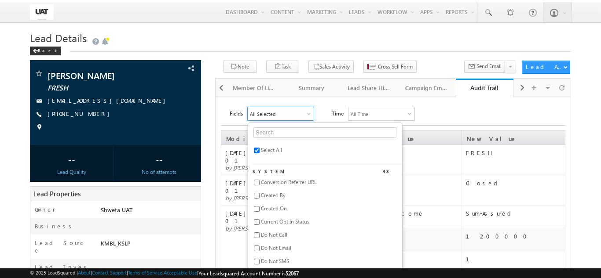
checkbox input "false"
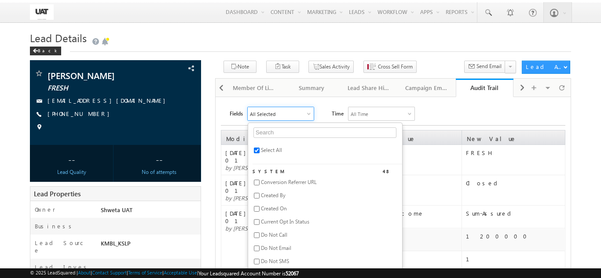
checkbox input "false"
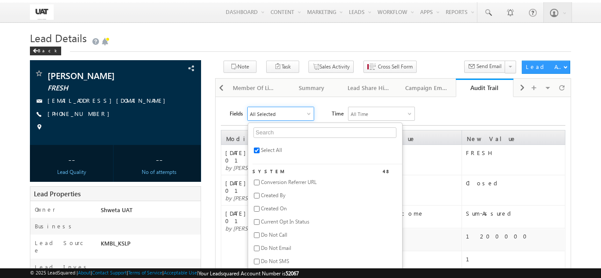
checkbox input "false"
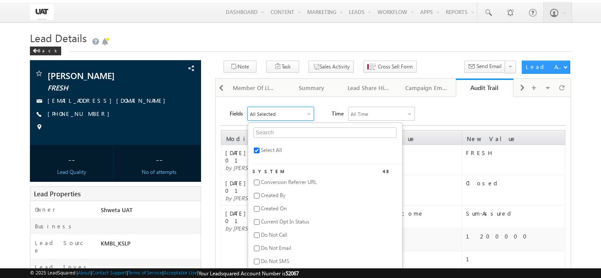
checkbox input "false"
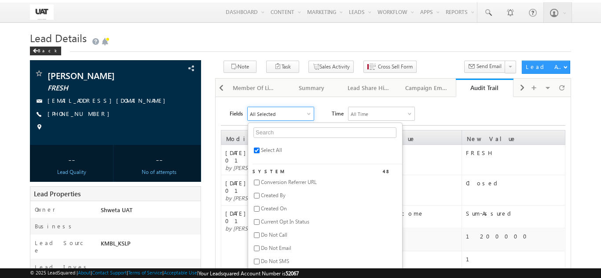
checkbox input "false"
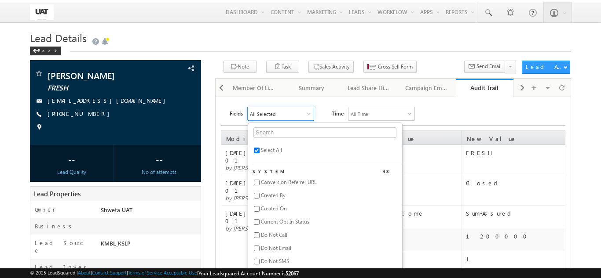
checkbox input "false"
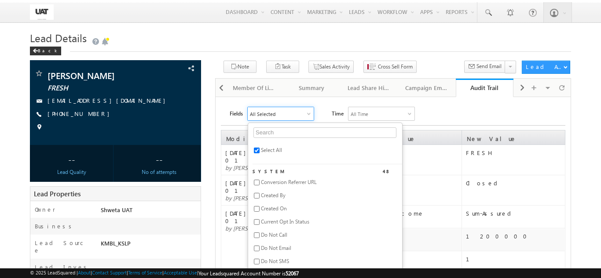
checkbox input "false"
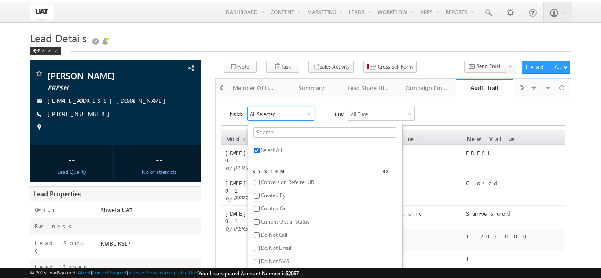
checkbox input "false"
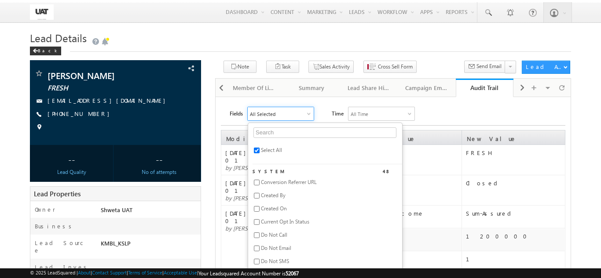
checkbox input "false"
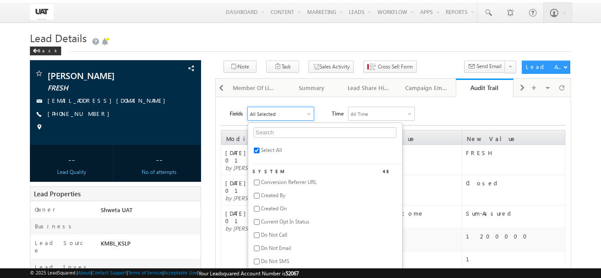
checkbox input "false"
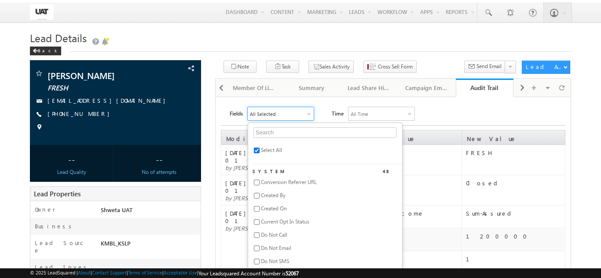
checkbox input "false"
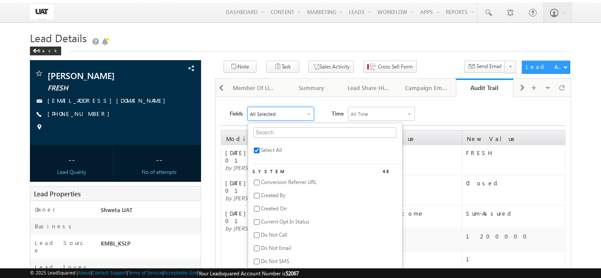
checkbox input "false"
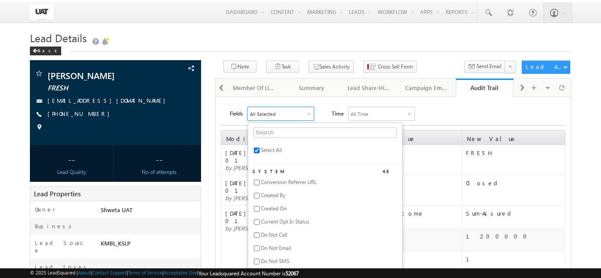
checkbox input "false"
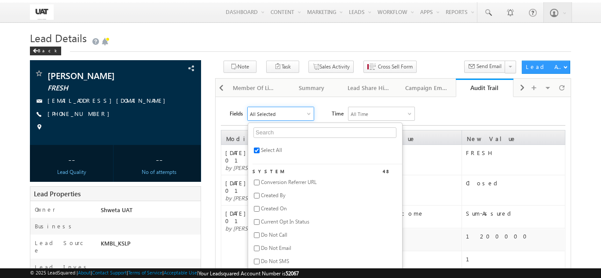
checkbox input "false"
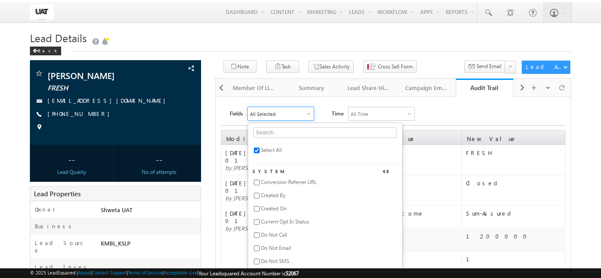
checkbox input "false"
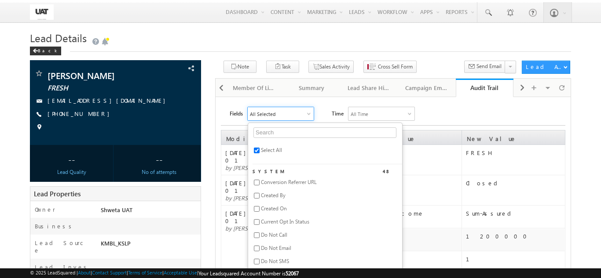
checkbox input "false"
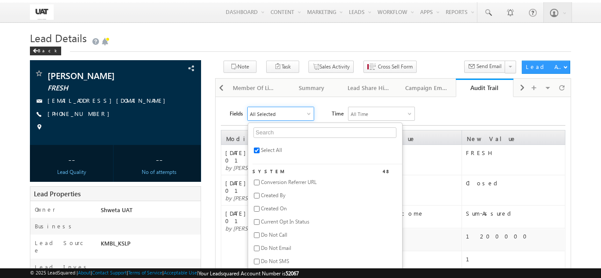
checkbox input "false"
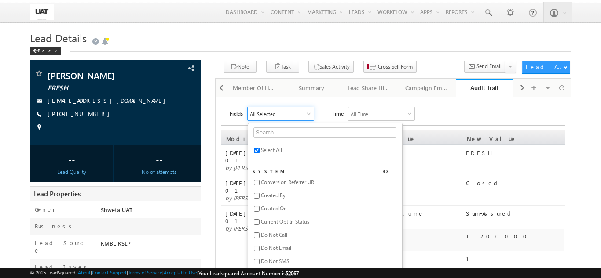
checkbox input "false"
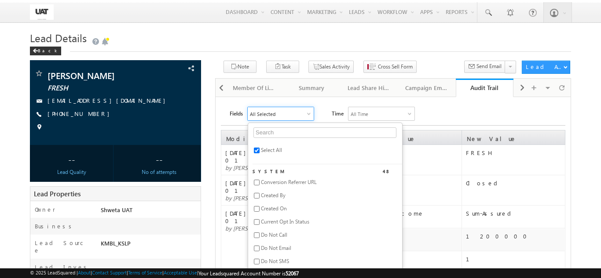
checkbox input "false"
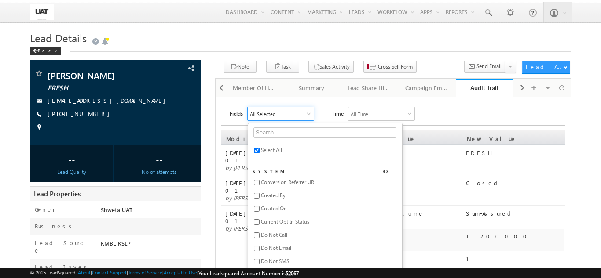
checkbox input "false"
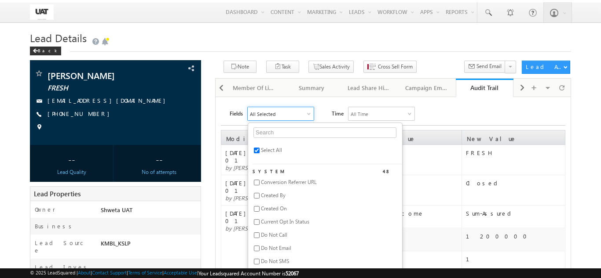
checkbox input "false"
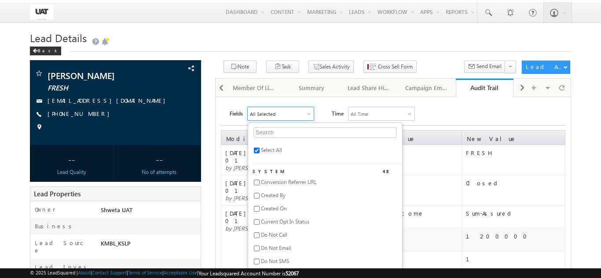
checkbox input "false"
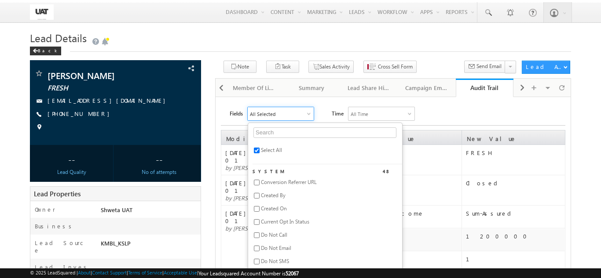
checkbox input "false"
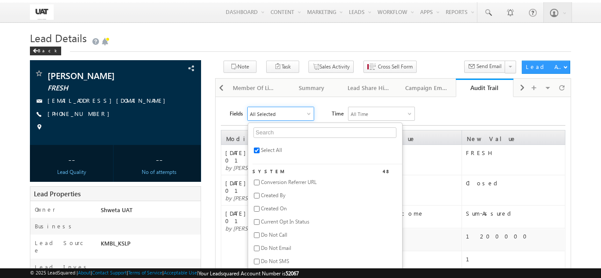
checkbox input "false"
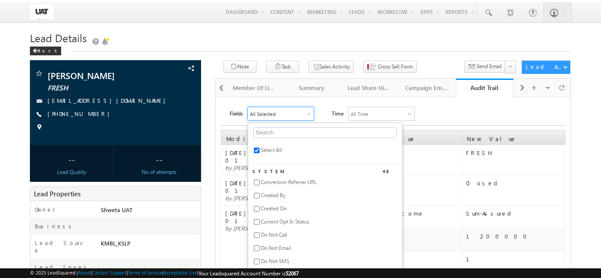
checkbox input "false"
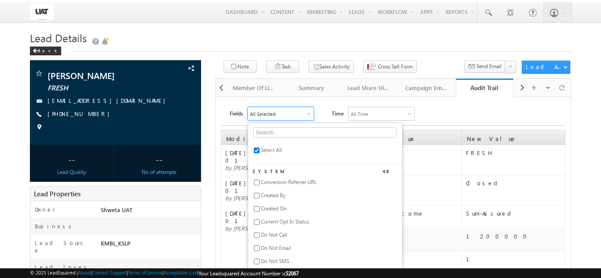
checkbox input "false"
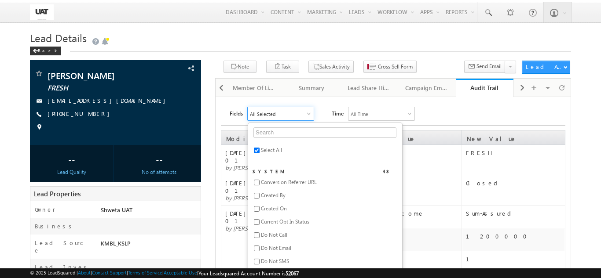
checkbox input "false"
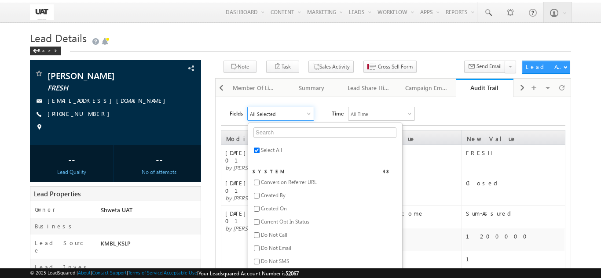
checkbox input "false"
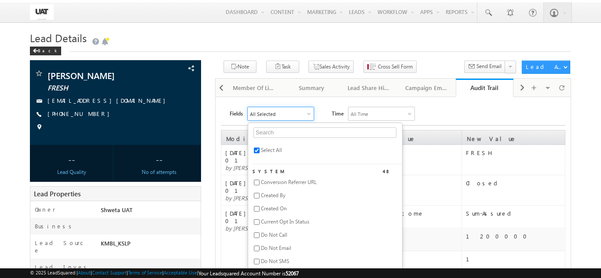
checkbox input "false"
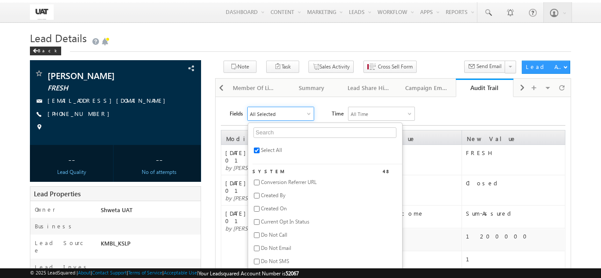
checkbox input "false"
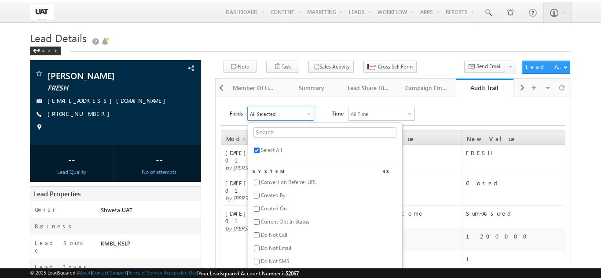
checkbox input "false"
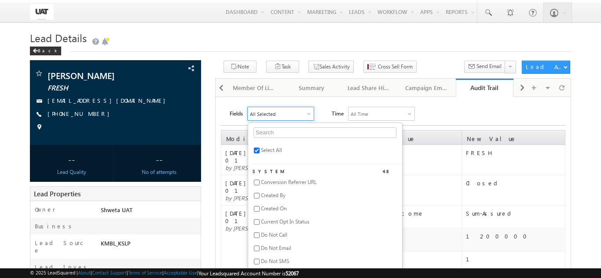
checkbox input "false"
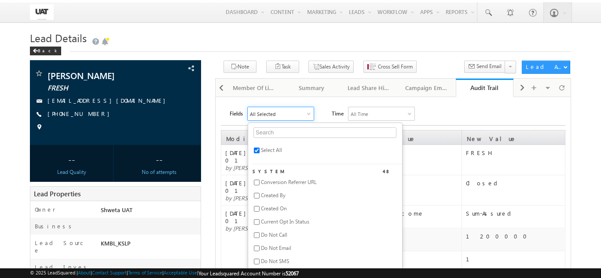
checkbox input "false"
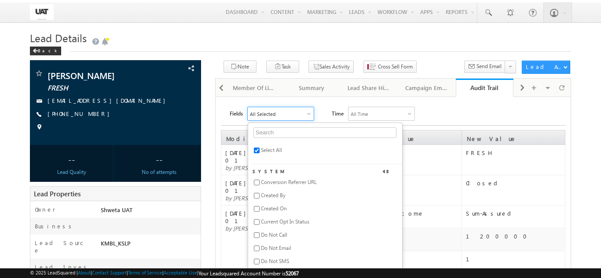
checkbox input "false"
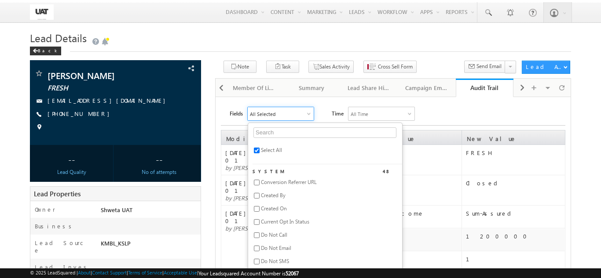
checkbox input "false"
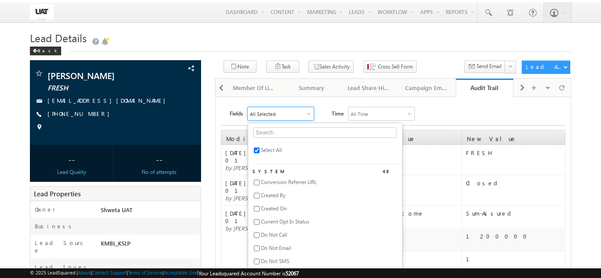
checkbox input "false"
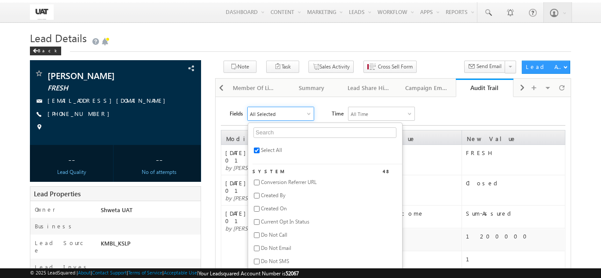
checkbox input "false"
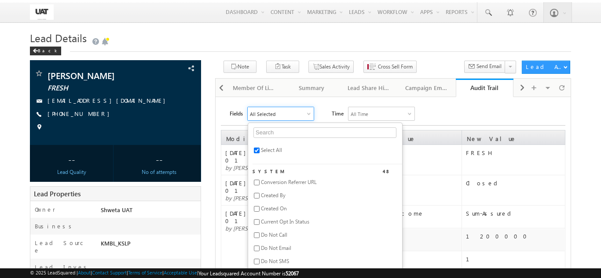
checkbox input "false"
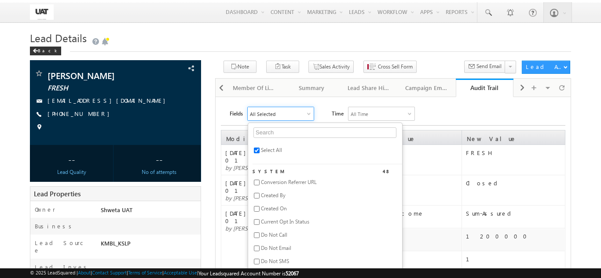
checkbox input "false"
click at [277, 135] on input "text" at bounding box center [324, 133] width 143 height 11
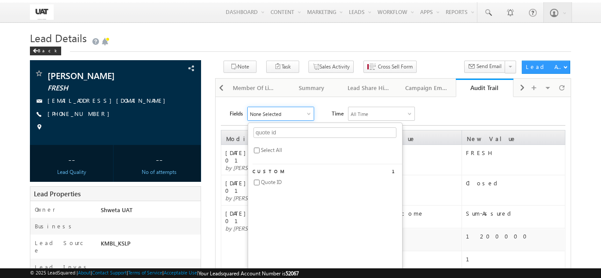
click at [278, 185] on span "Quote ID" at bounding box center [271, 182] width 21 height 7
drag, startPoint x: 290, startPoint y: 136, endPoint x: 237, endPoint y: 134, distance: 52.8
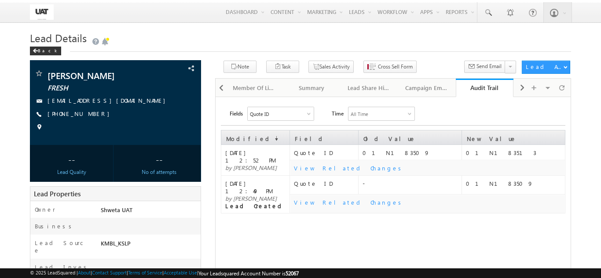
click at [274, 113] on div "Quote ID" at bounding box center [281, 113] width 66 height 13
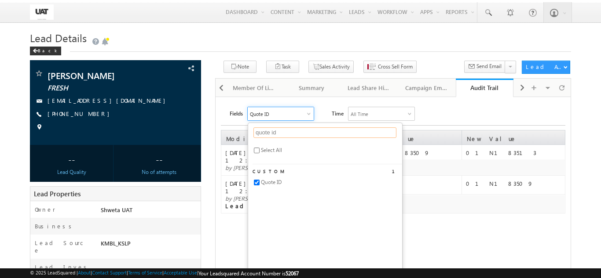
click at [282, 134] on input "quote id" at bounding box center [324, 133] width 143 height 11
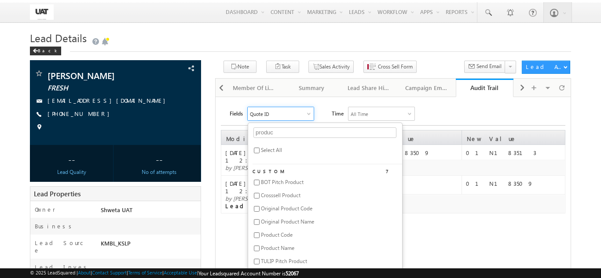
click at [291, 234] on span "Product Code" at bounding box center [277, 235] width 32 height 7
drag, startPoint x: 282, startPoint y: 131, endPoint x: 241, endPoint y: 130, distance: 41.3
click at [241, 130] on div "Fields 2 Selected produc Select All Custom 7 BOT Pitch Product Crosssell Produc…" at bounding box center [393, 261] width 344 height 308
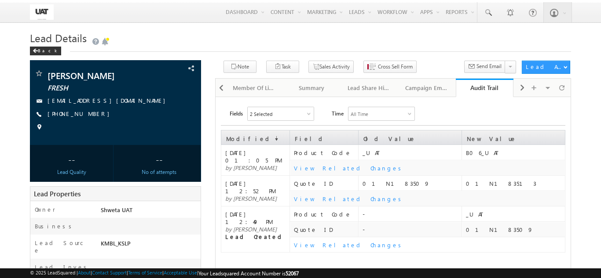
click at [295, 116] on div "2 Selected" at bounding box center [281, 113] width 66 height 13
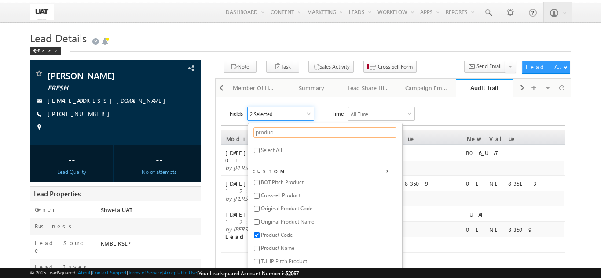
click at [282, 129] on input "produc" at bounding box center [324, 133] width 143 height 11
click at [284, 245] on span "Lead Source 1" at bounding box center [277, 244] width 32 height 7
click at [450, 120] on div "Fields 3 Selected lead source Select All System 1 Lead Source Custom 7 Cross Se…" at bounding box center [397, 114] width 335 height 14
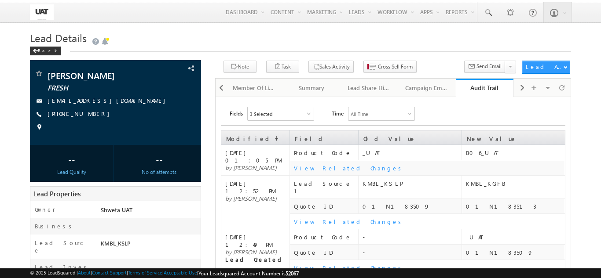
click at [287, 117] on div "3 Selected" at bounding box center [281, 113] width 66 height 13
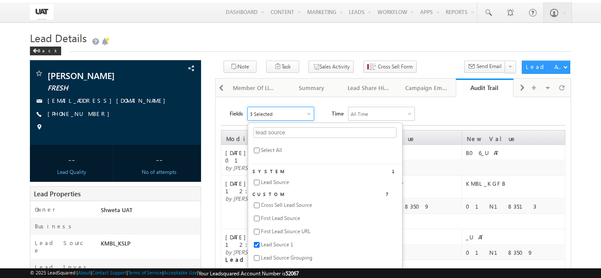
scroll to position [88, 0]
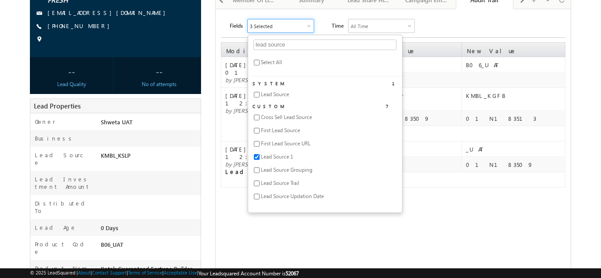
click at [287, 134] on span "First Lead Source" at bounding box center [280, 130] width 39 height 7
click at [461, 157] on td "-" at bounding box center [409, 164] width 103 height 15
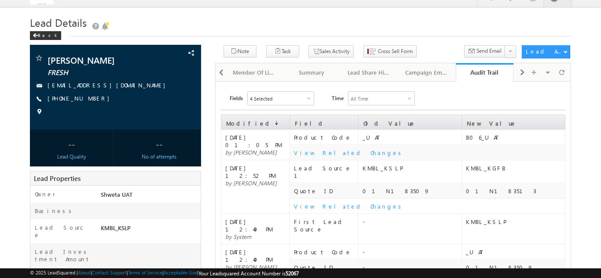
scroll to position [0, 0]
